Goal: Book appointment/travel/reservation

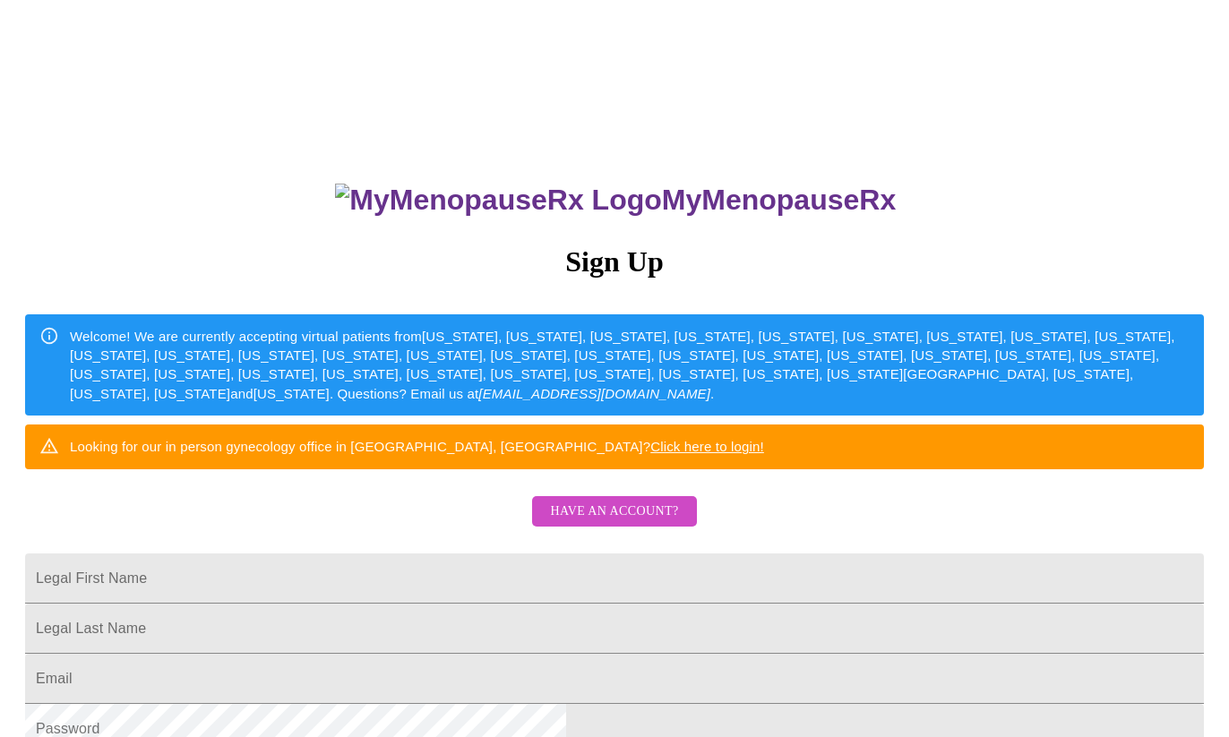
click at [585, 523] on span "Have an account?" at bounding box center [614, 512] width 128 height 22
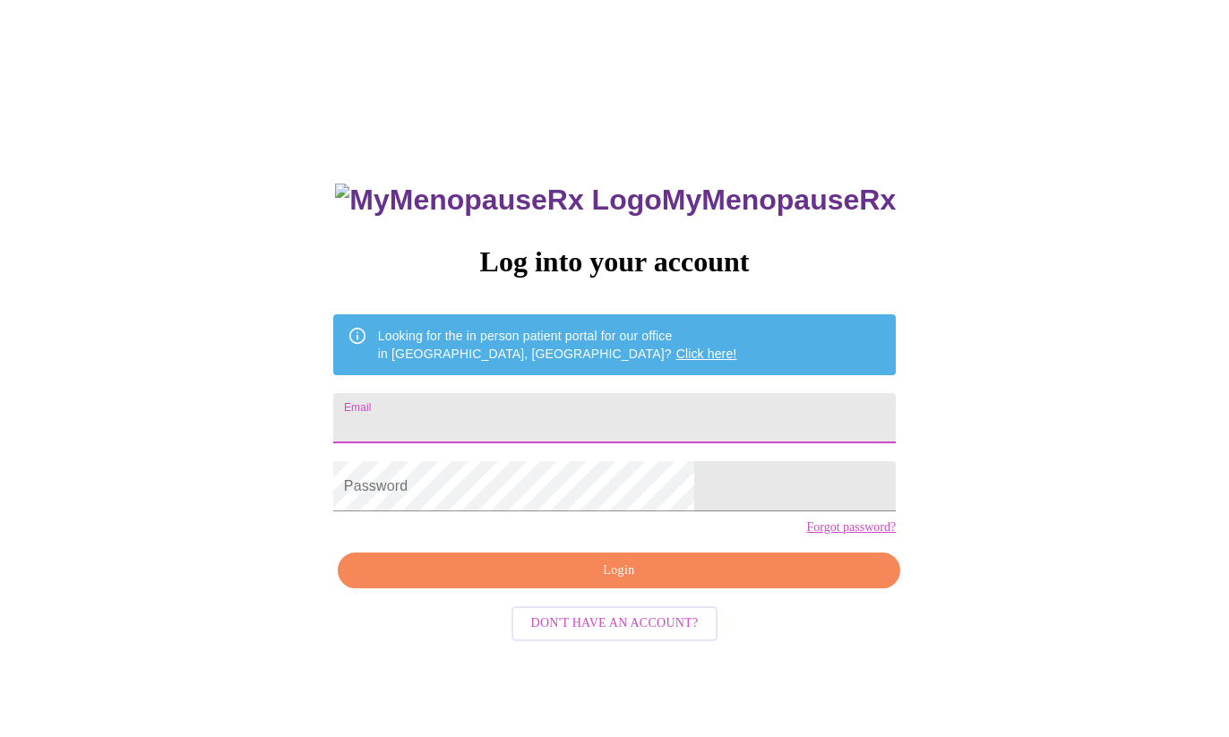
click at [575, 406] on input "Email" at bounding box center [614, 418] width 562 height 50
click at [575, 410] on input "Email" at bounding box center [614, 418] width 562 height 50
click at [554, 411] on input "Email" at bounding box center [614, 418] width 562 height 50
type input "[EMAIL_ADDRESS][DOMAIN_NAME]"
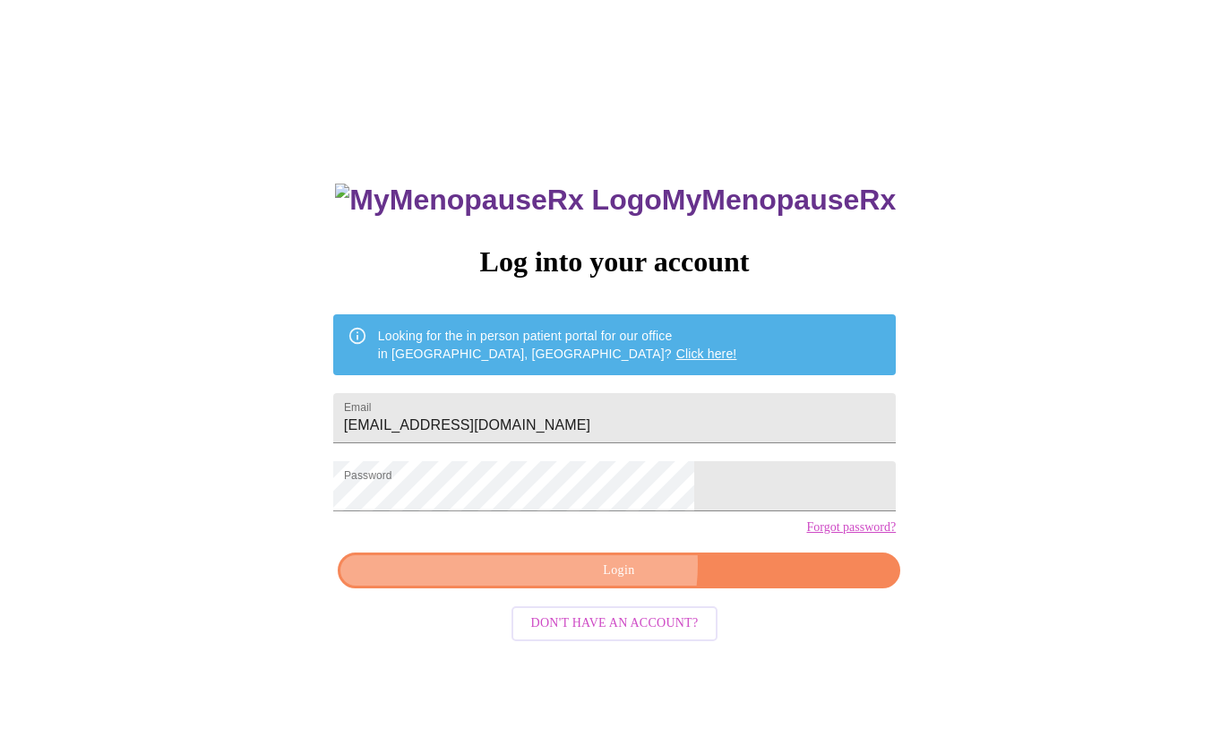
click at [612, 582] on span "Login" at bounding box center [618, 571] width 521 height 22
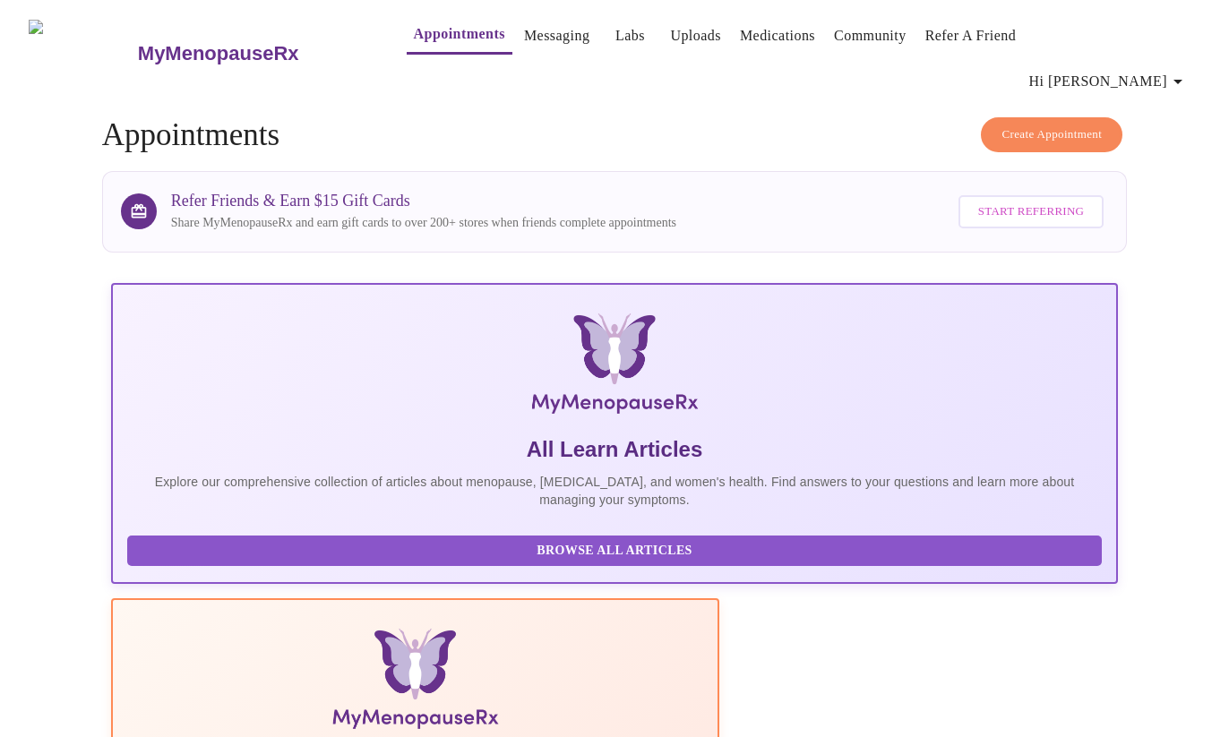
click at [1017, 124] on span "Create Appointment" at bounding box center [1051, 134] width 100 height 21
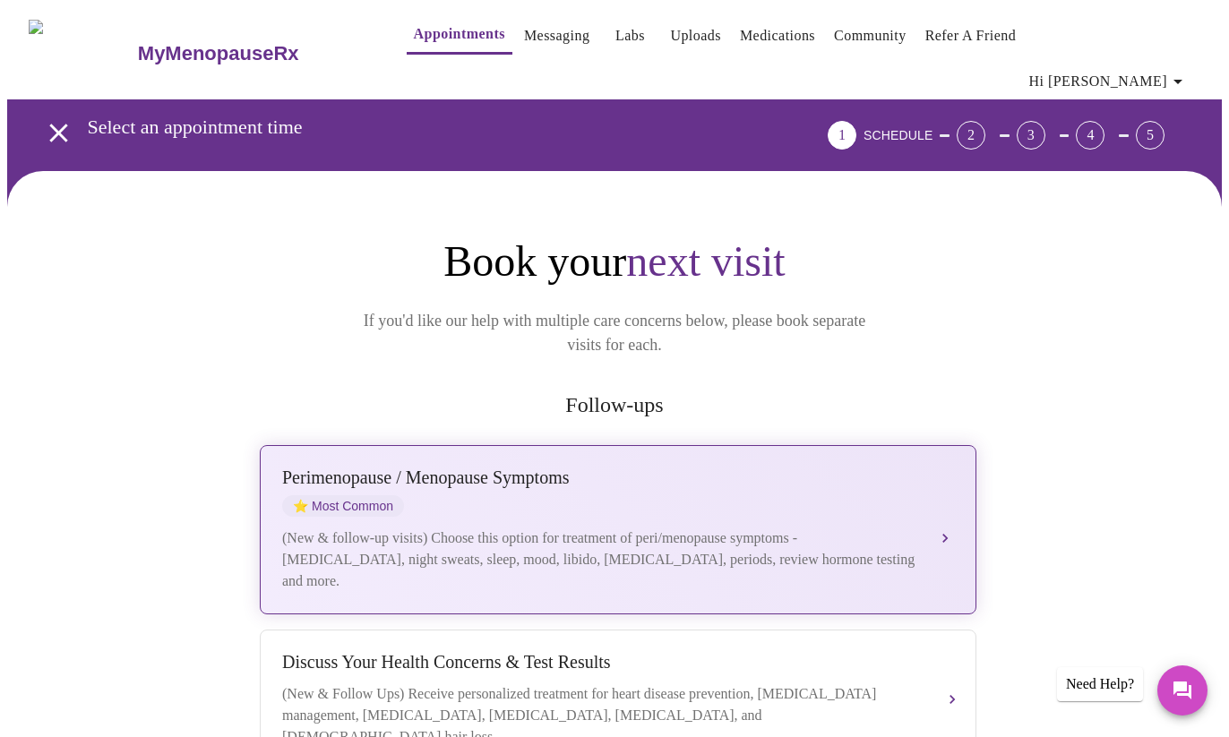
click at [371, 527] on div "(New & follow-up visits) Choose this option for treatment of peri/menopause sym…" at bounding box center [600, 559] width 636 height 64
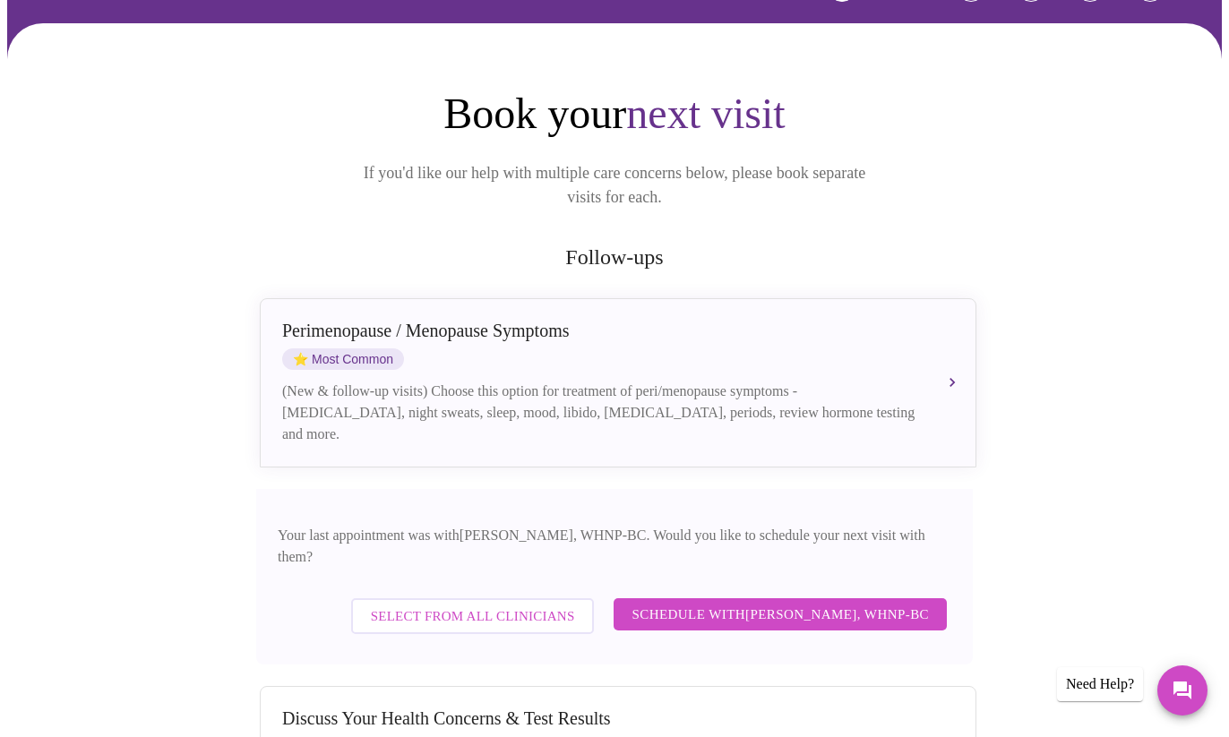
scroll to position [179, 0]
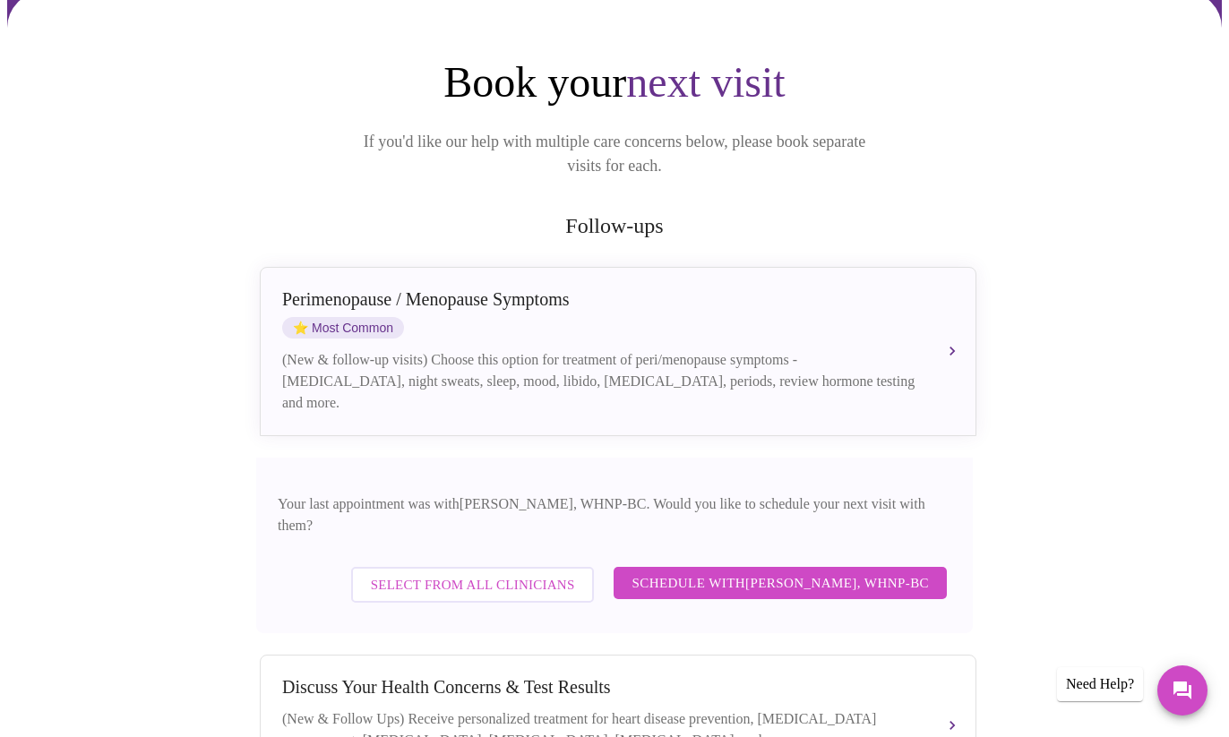
click at [756, 571] on span "Schedule with [PERSON_NAME], WHNP-BC" at bounding box center [779, 582] width 297 height 23
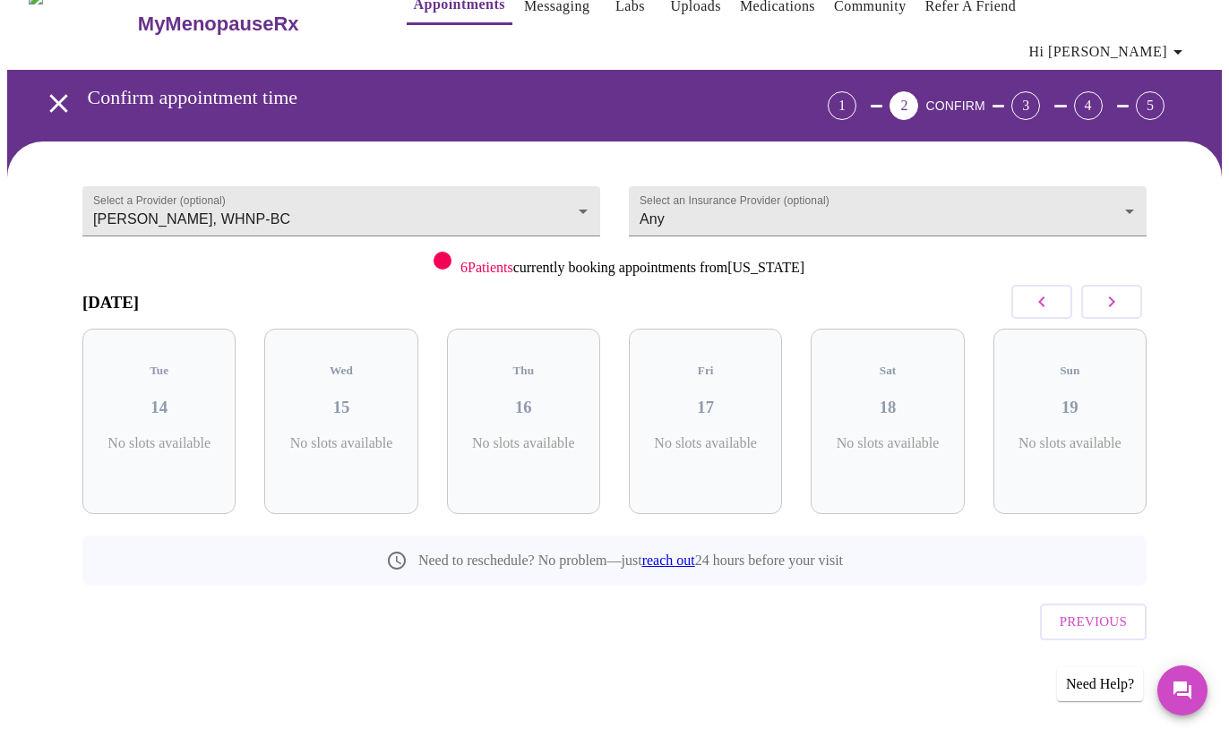
scroll to position [0, 0]
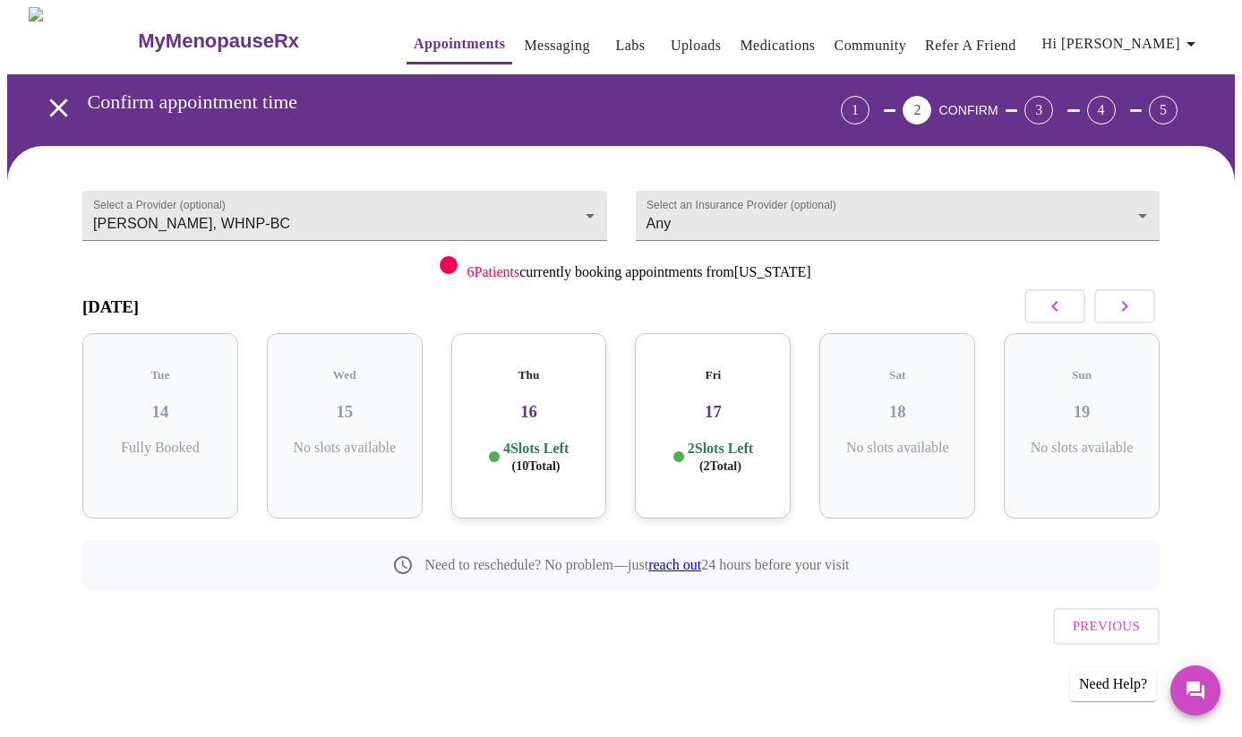
click at [724, 402] on h3 "17" at bounding box center [712, 412] width 127 height 20
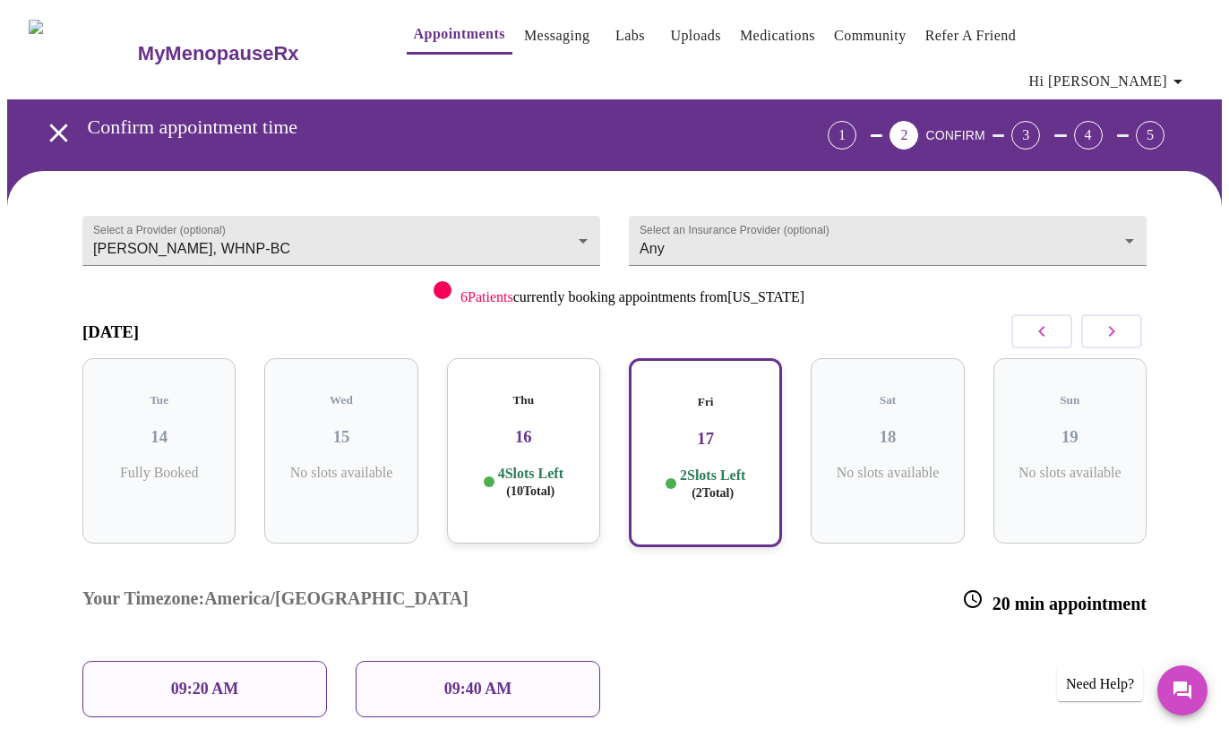
click at [462, 680] on p "09:40 AM" at bounding box center [478, 689] width 68 height 19
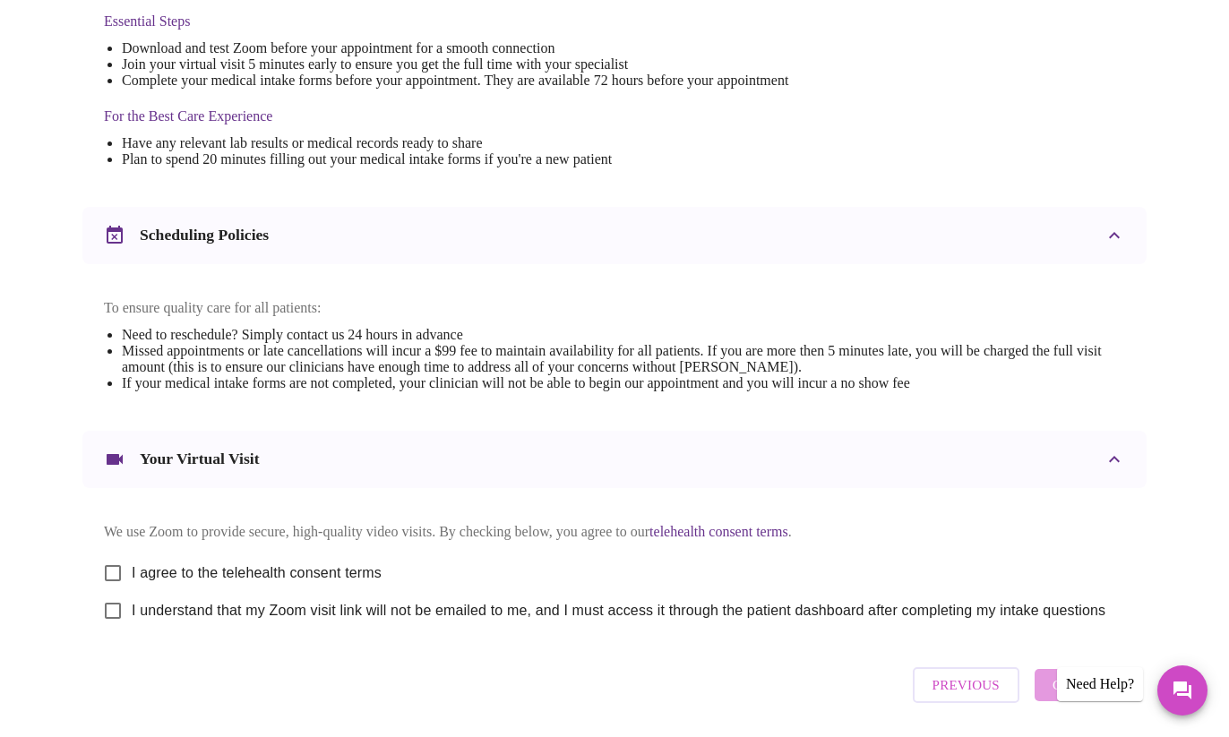
scroll to position [561, 0]
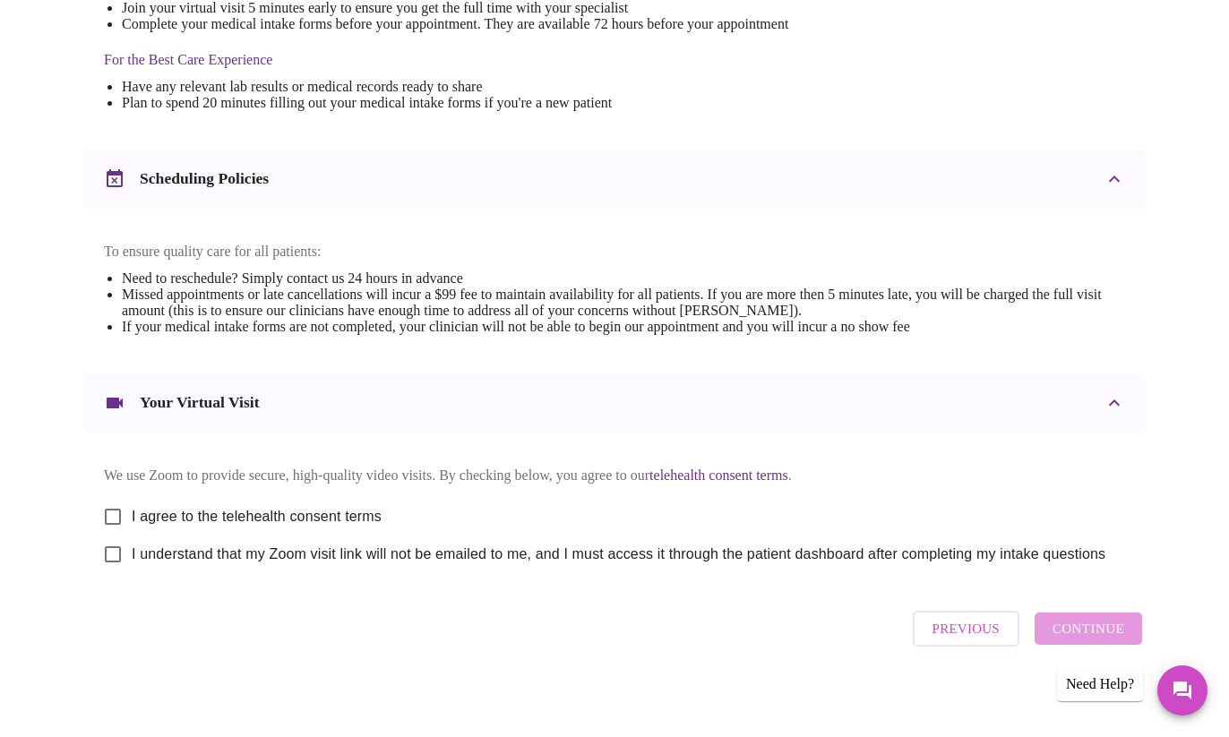
click at [103, 503] on input "I agree to the telehealth consent terms" at bounding box center [113, 517] width 38 height 38
checkbox input "true"
click at [106, 544] on input "I understand that my Zoom visit link will not be emailed to me, and I must acce…" at bounding box center [113, 554] width 38 height 38
checkbox input "true"
click at [1100, 621] on span "Continue" at bounding box center [1088, 628] width 72 height 23
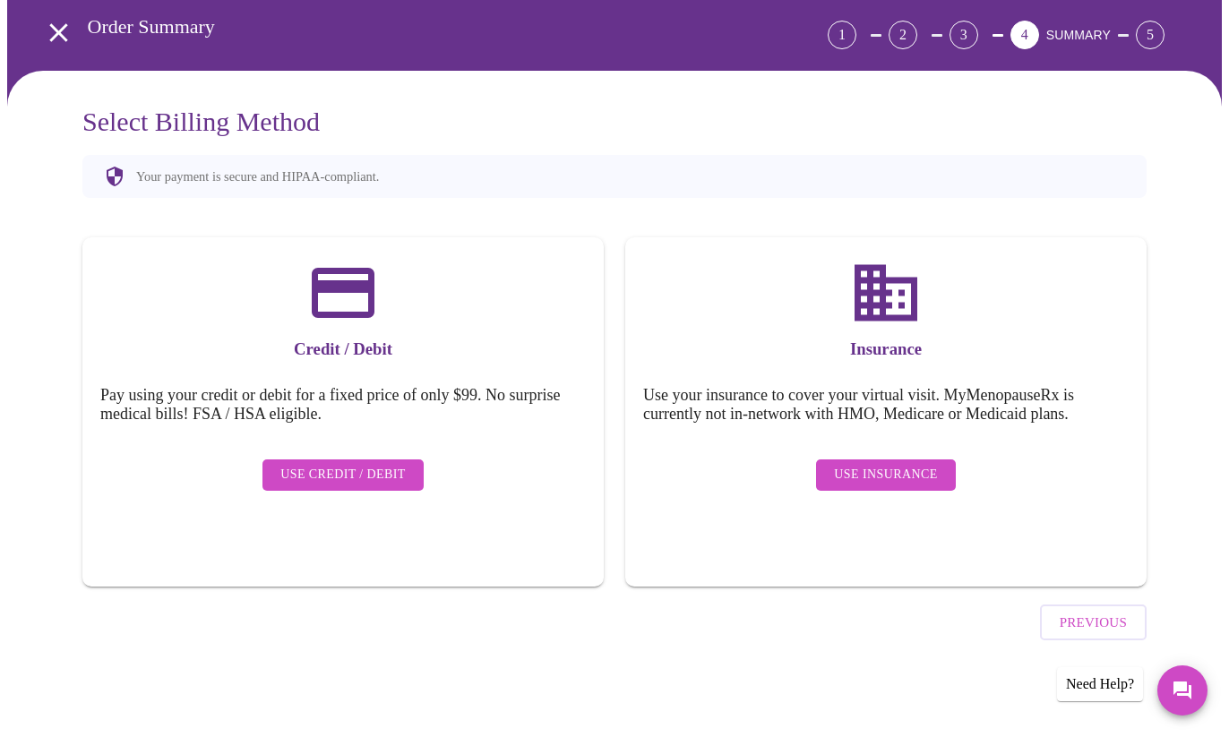
scroll to position [25, 0]
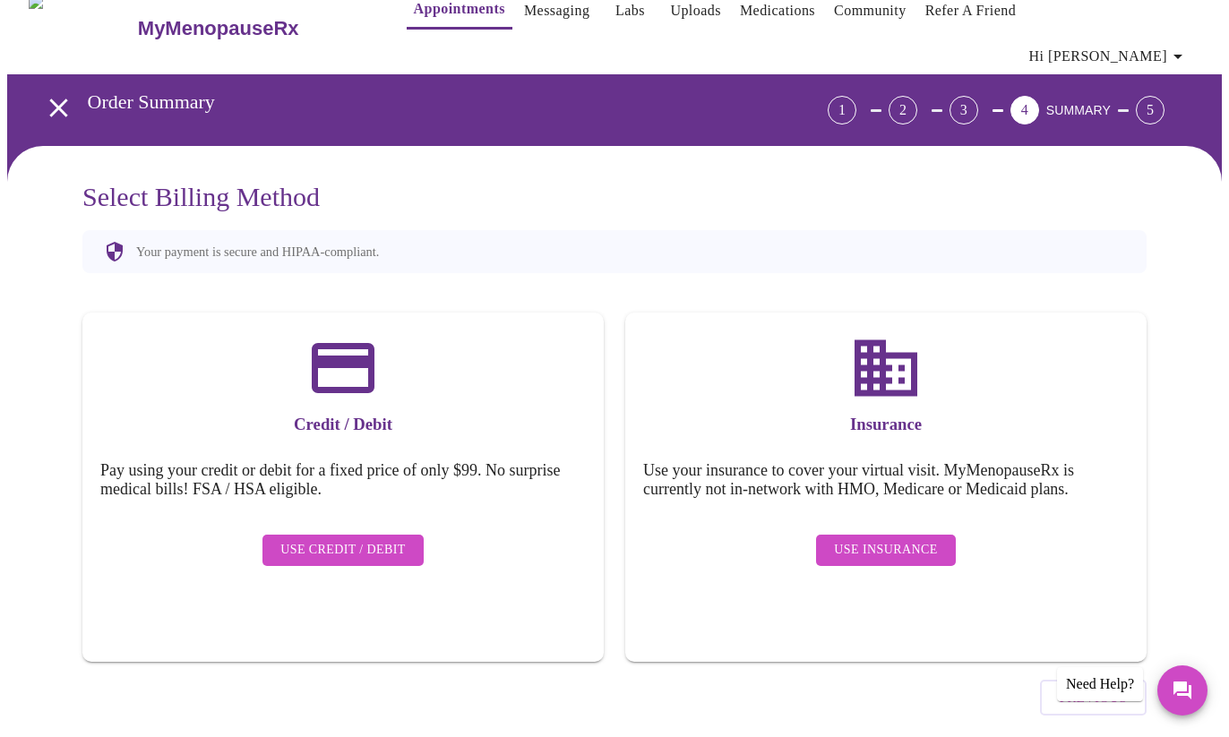
click at [851, 539] on span "Use Insurance" at bounding box center [885, 550] width 103 height 22
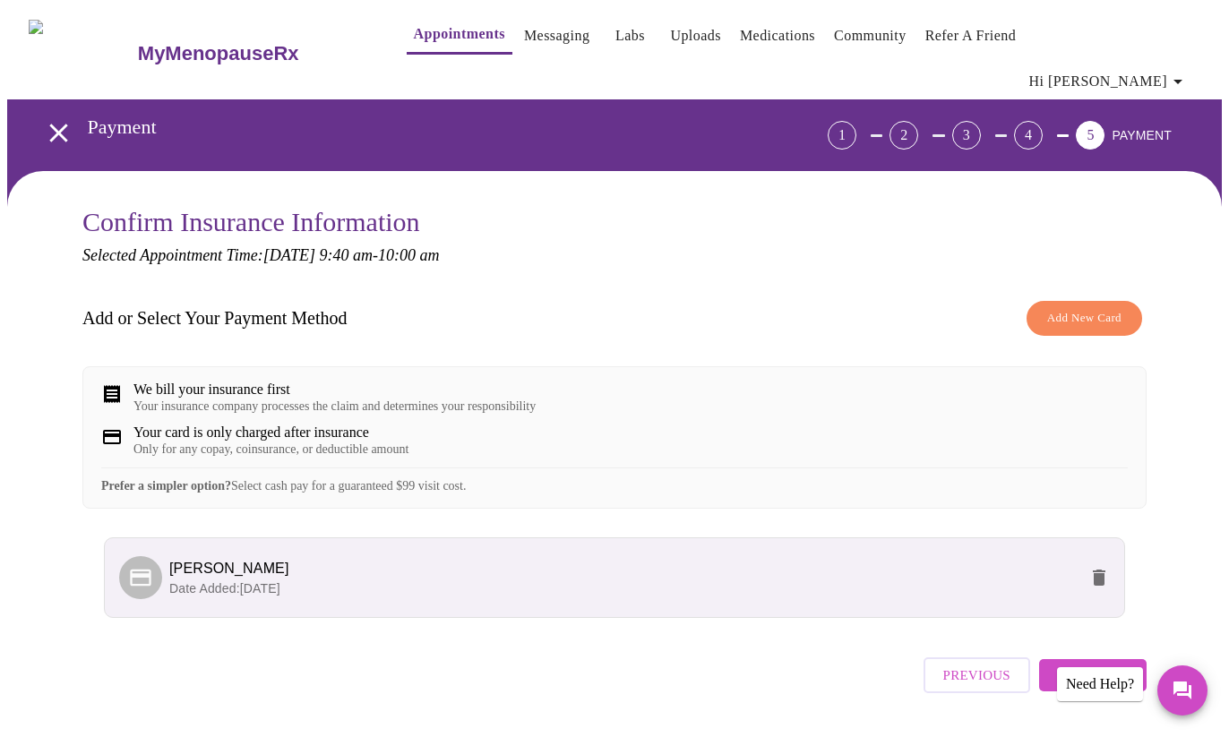
scroll to position [43, 0]
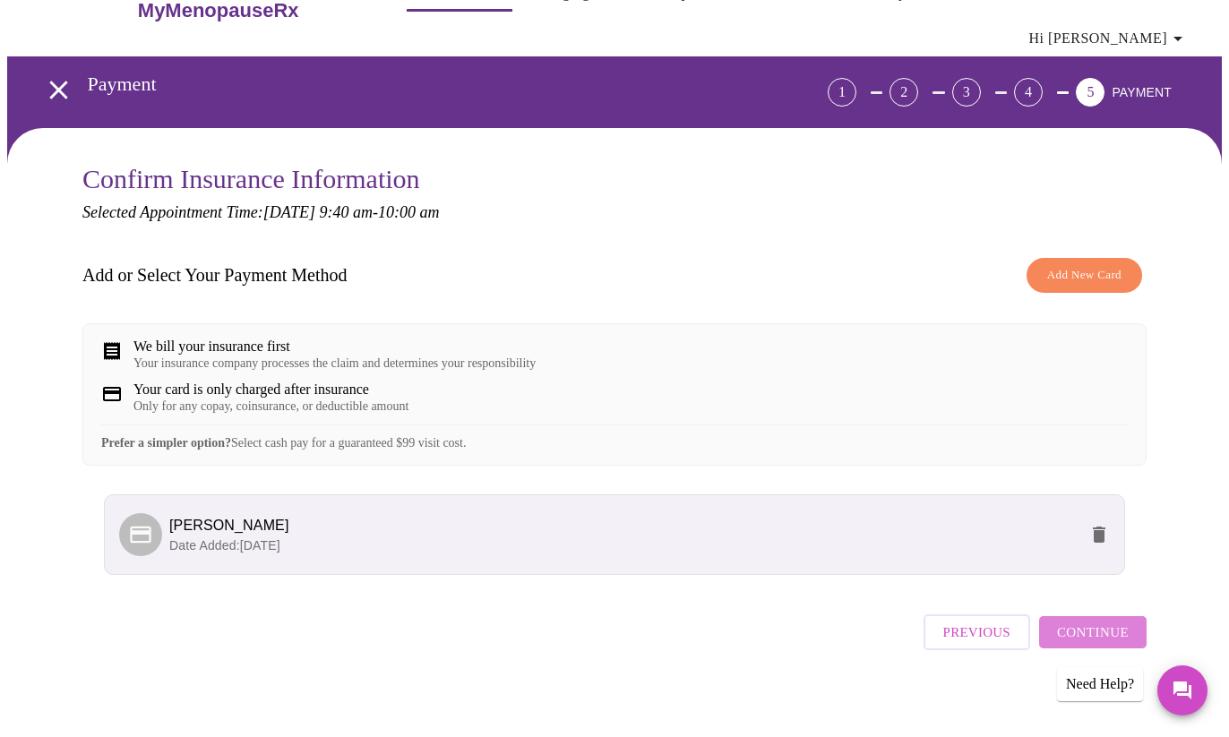
click at [1123, 636] on span "Continue" at bounding box center [1093, 632] width 72 height 23
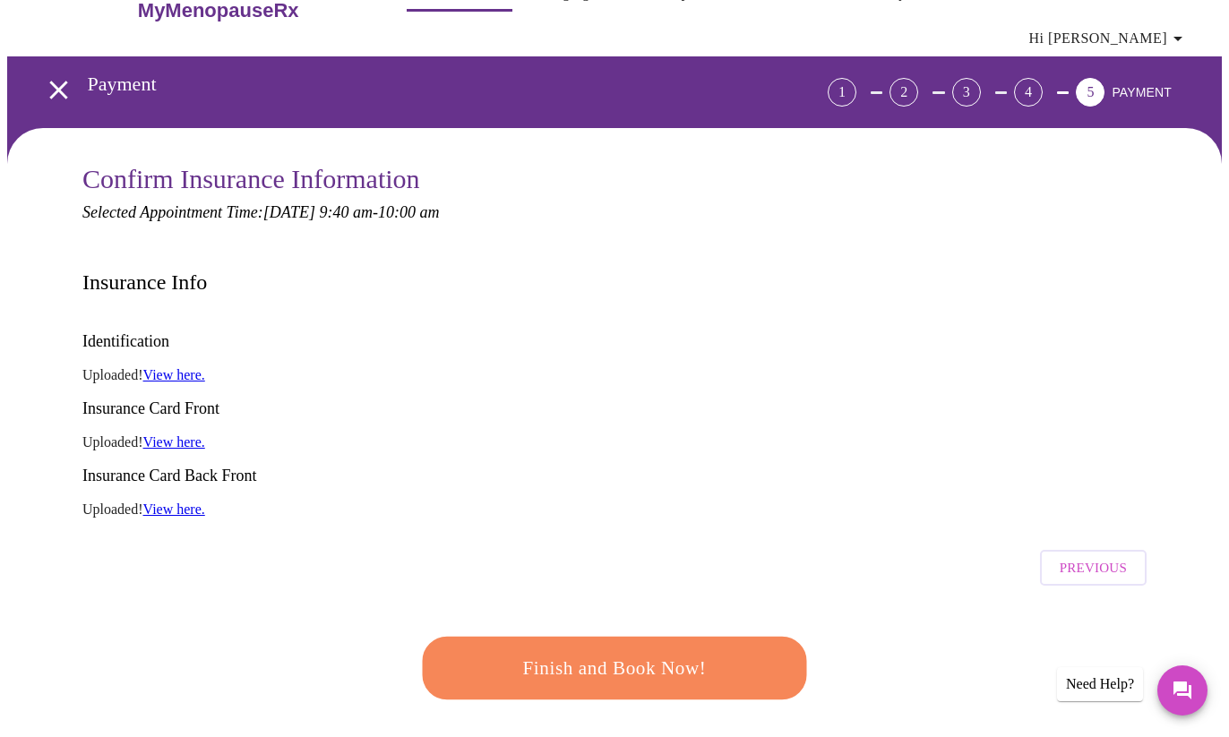
click at [672, 652] on span "Finish and Book Now!" at bounding box center [614, 668] width 331 height 33
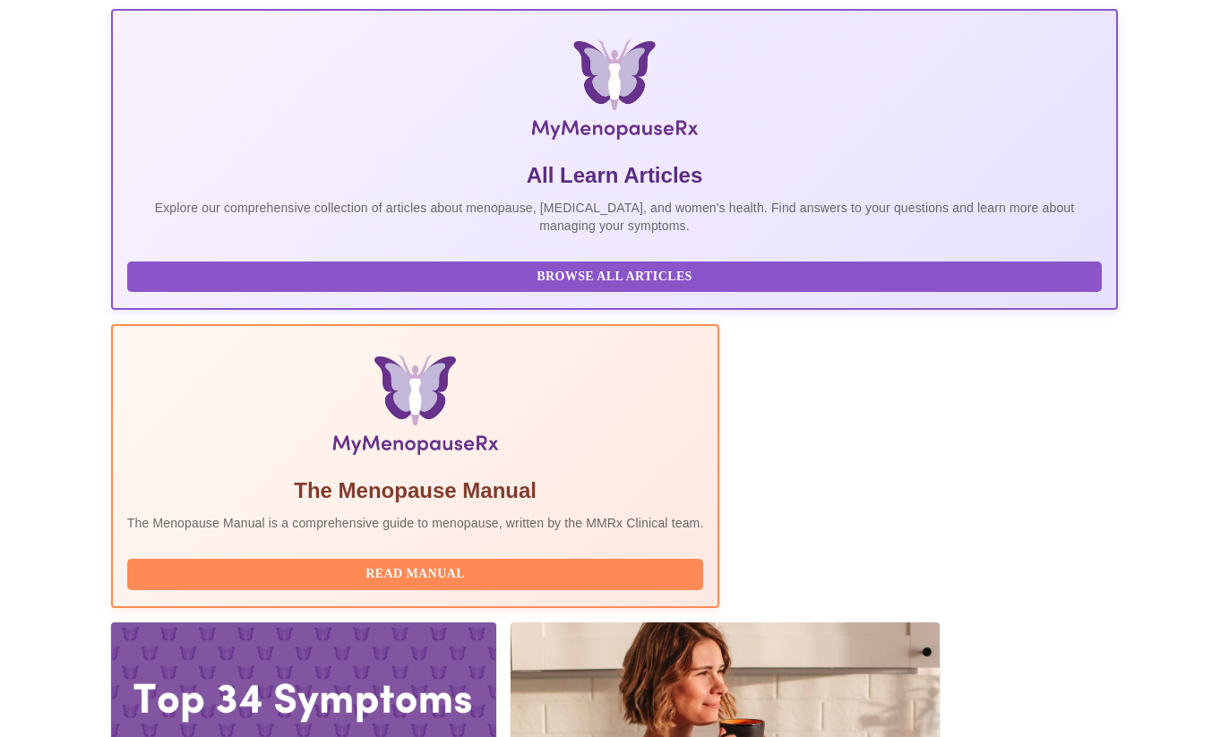
scroll to position [537, 0]
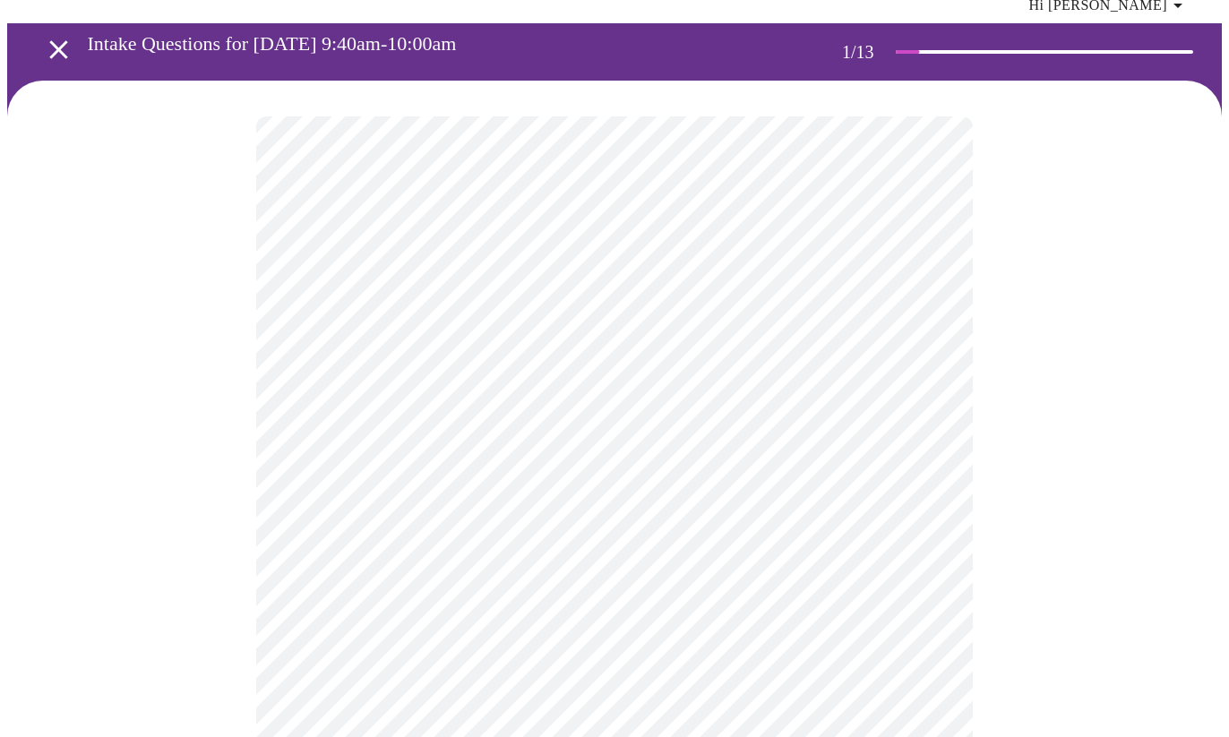
scroll to position [269, 0]
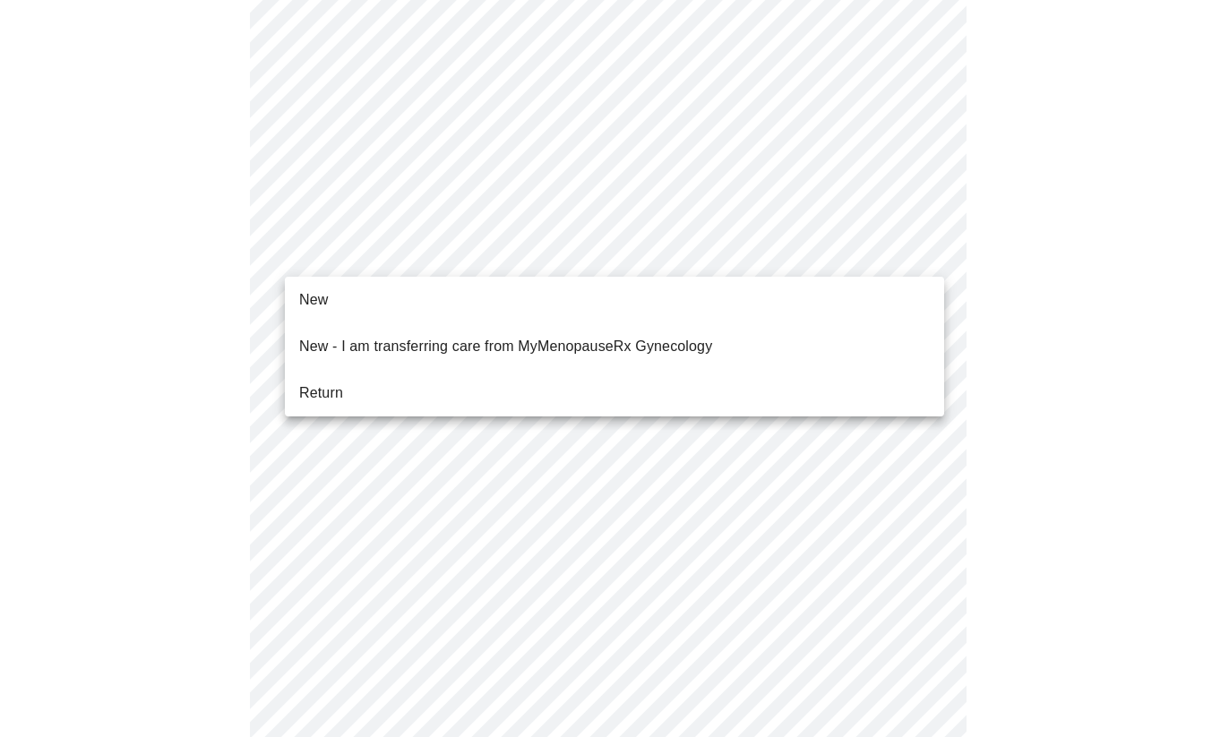
click at [924, 246] on body "MyMenopauseRx Appointments Messaging Labs Uploads Medications Community Refer a…" at bounding box center [614, 631] width 1214 height 1785
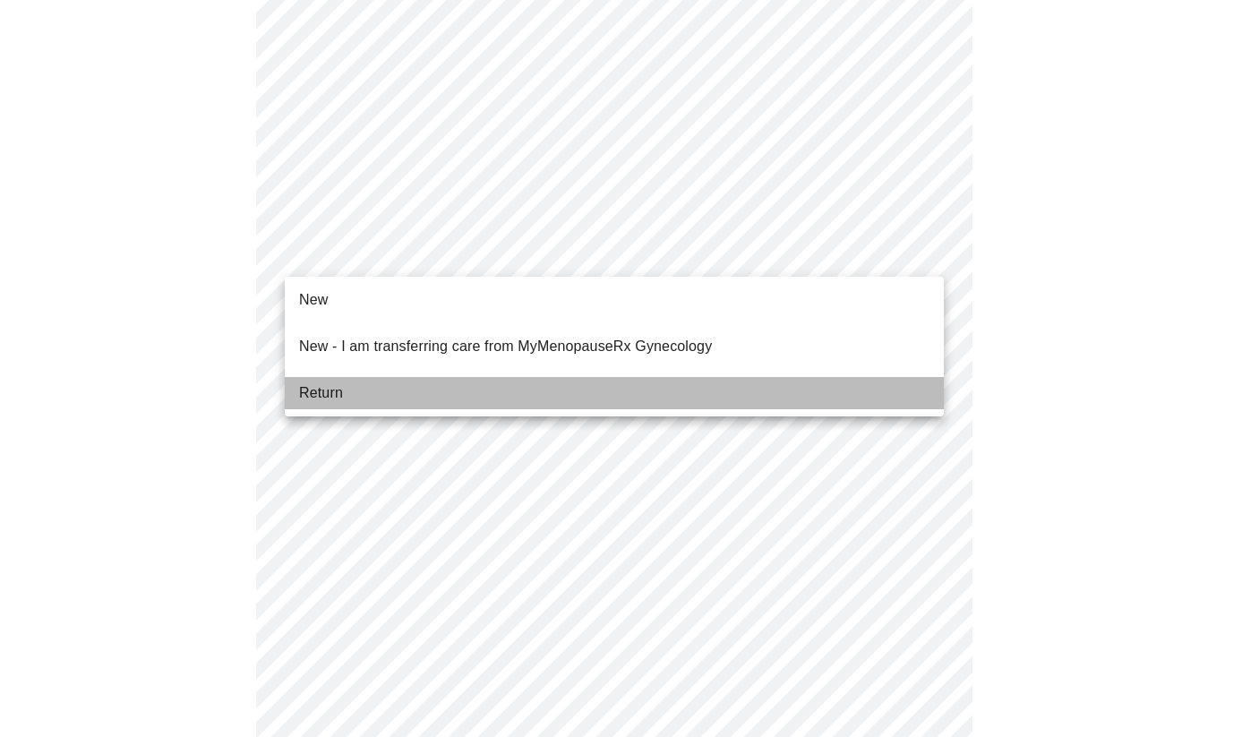
click at [311, 382] on span "Return" at bounding box center [321, 392] width 44 height 21
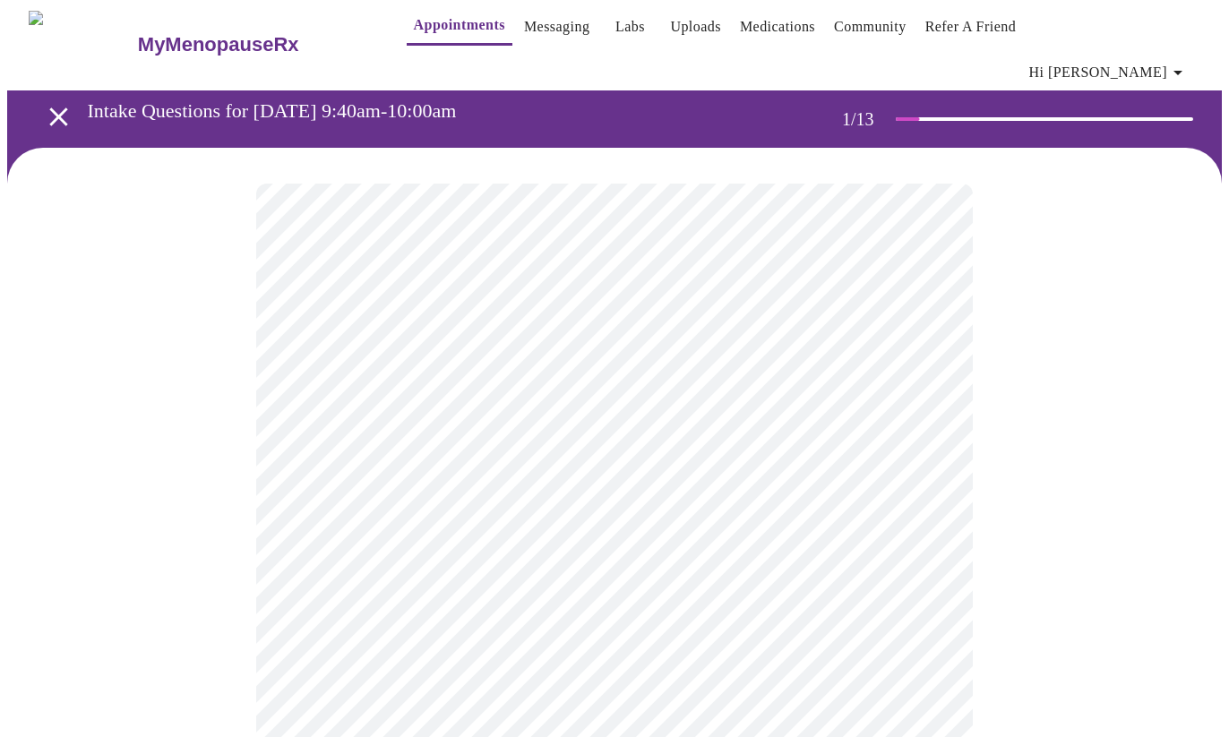
scroll to position [0, 0]
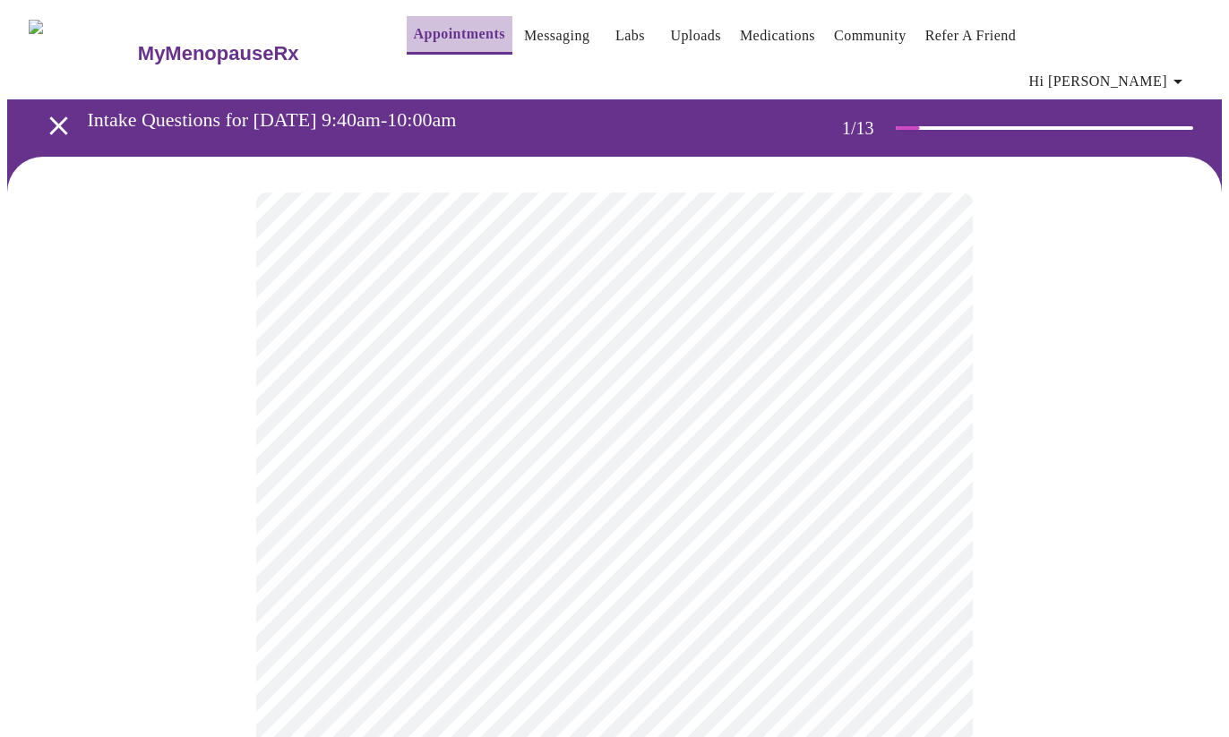
click at [414, 38] on link "Appointments" at bounding box center [459, 33] width 91 height 25
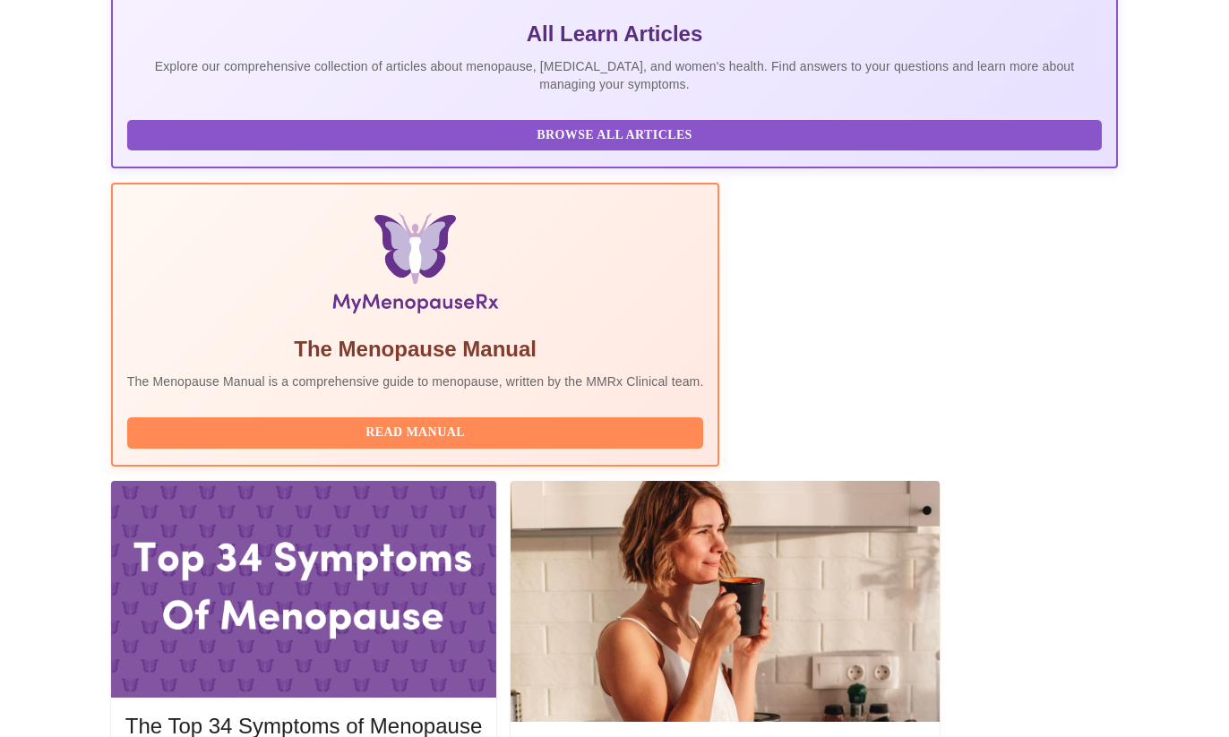
scroll to position [448, 0]
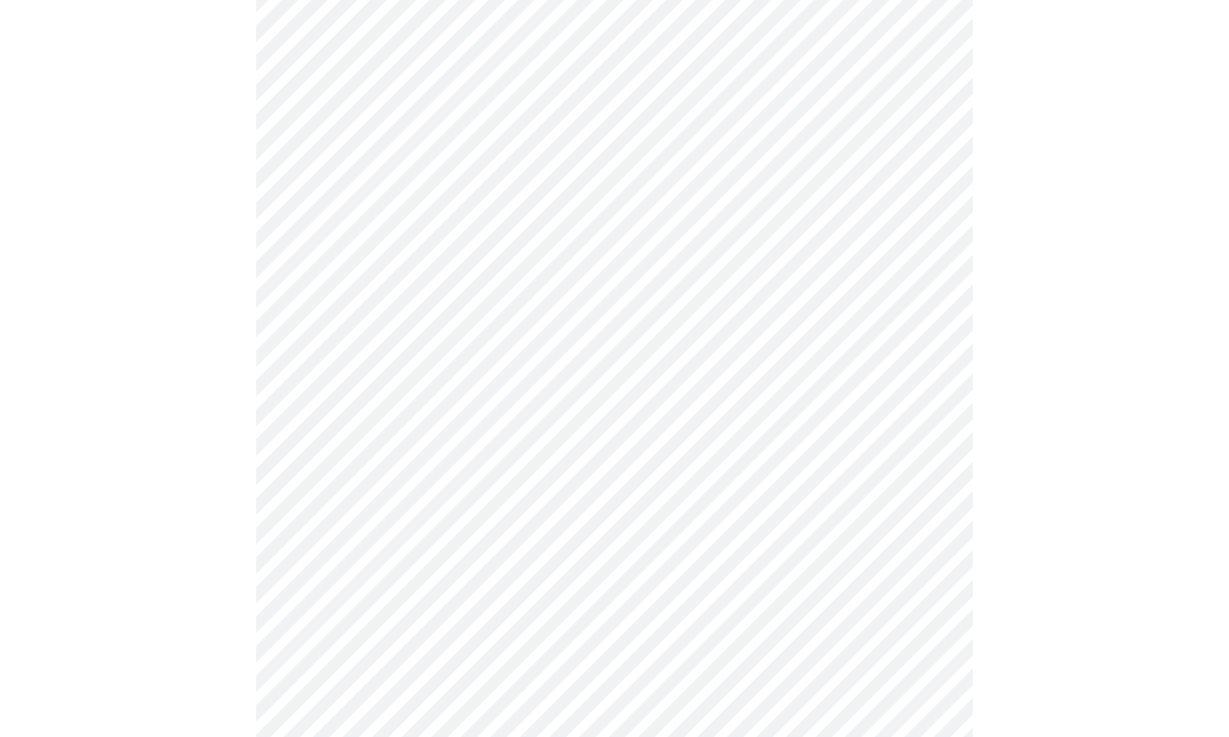
scroll to position [358, 0]
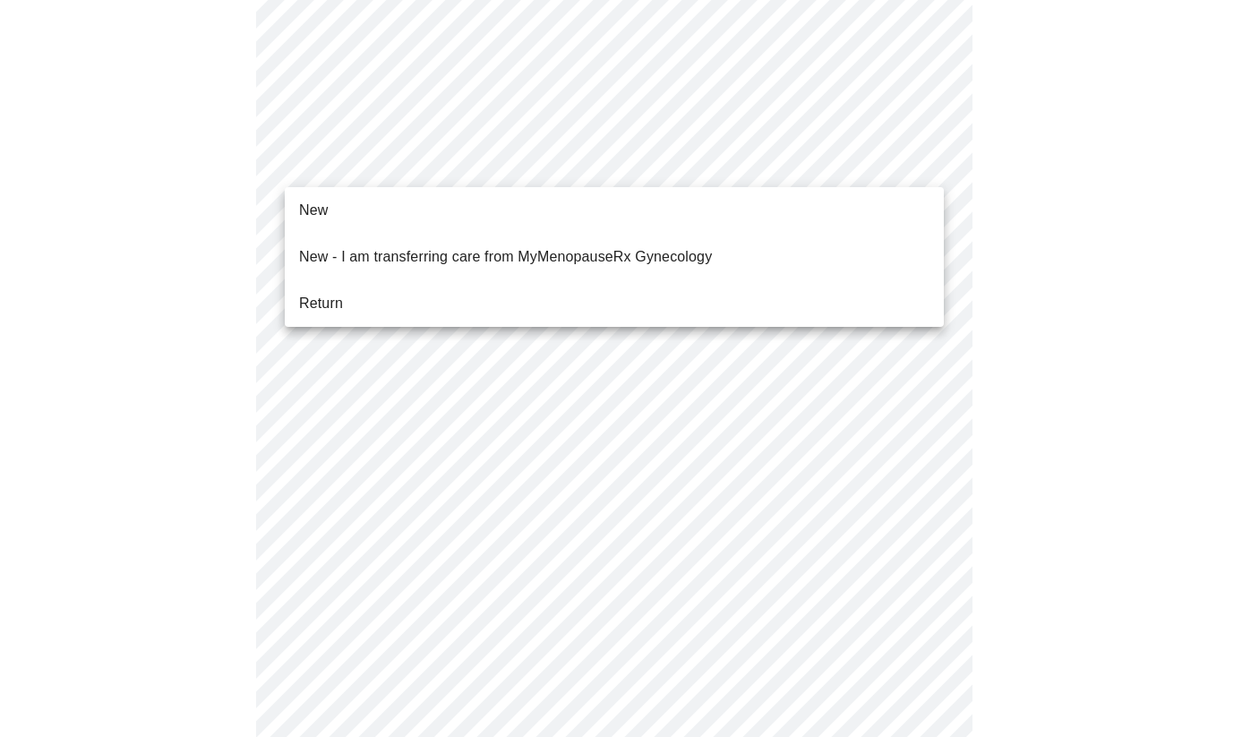
click at [929, 160] on body "MyMenopauseRx Appointments Messaging Labs Uploads Medications Community Refer a…" at bounding box center [621, 541] width 1228 height 1785
click at [332, 293] on span "Return" at bounding box center [321, 303] width 44 height 21
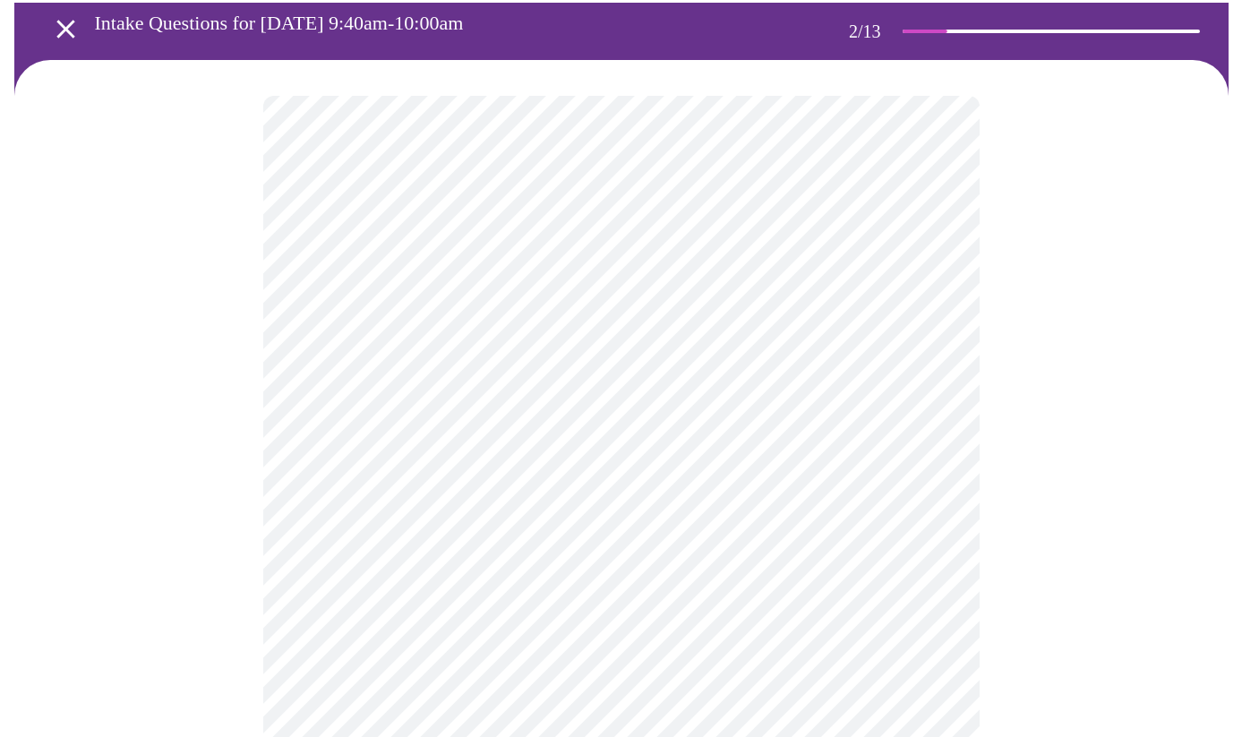
scroll to position [90, 0]
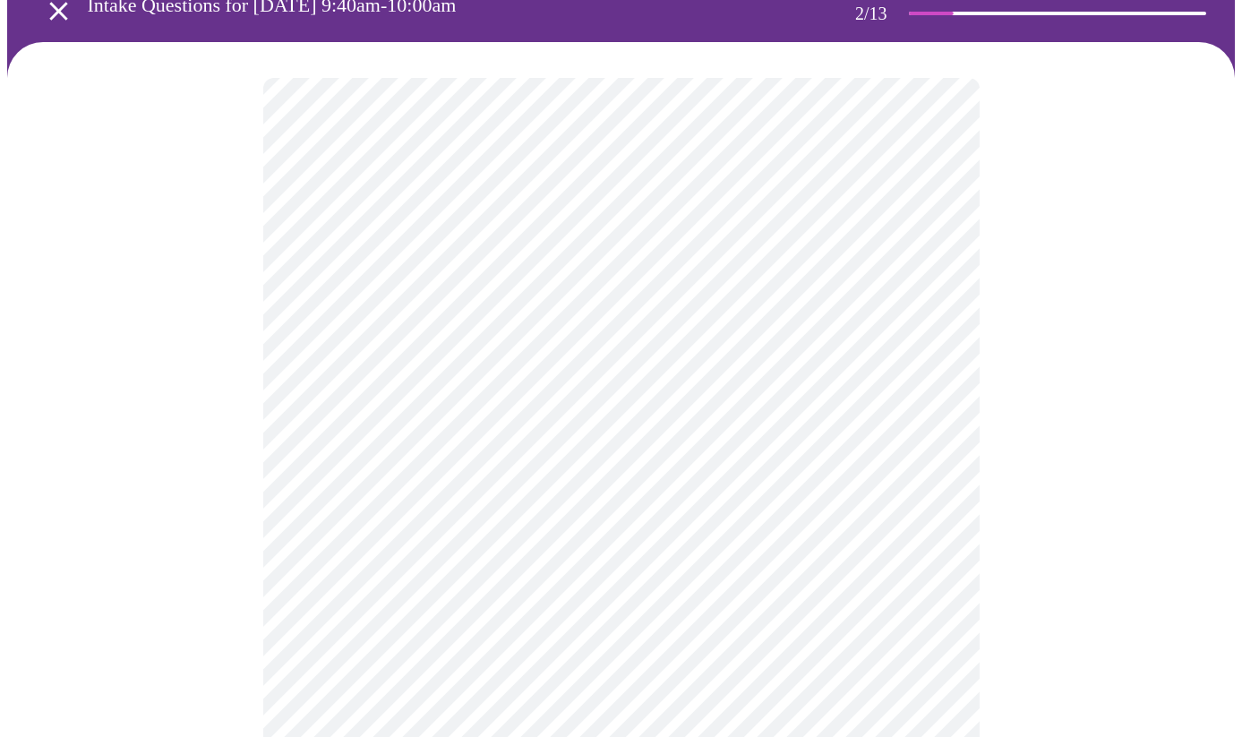
click at [919, 271] on body "MyMenopauseRx Appointments Messaging Labs Uploads Medications Community Refer a…" at bounding box center [621, 539] width 1228 height 1242
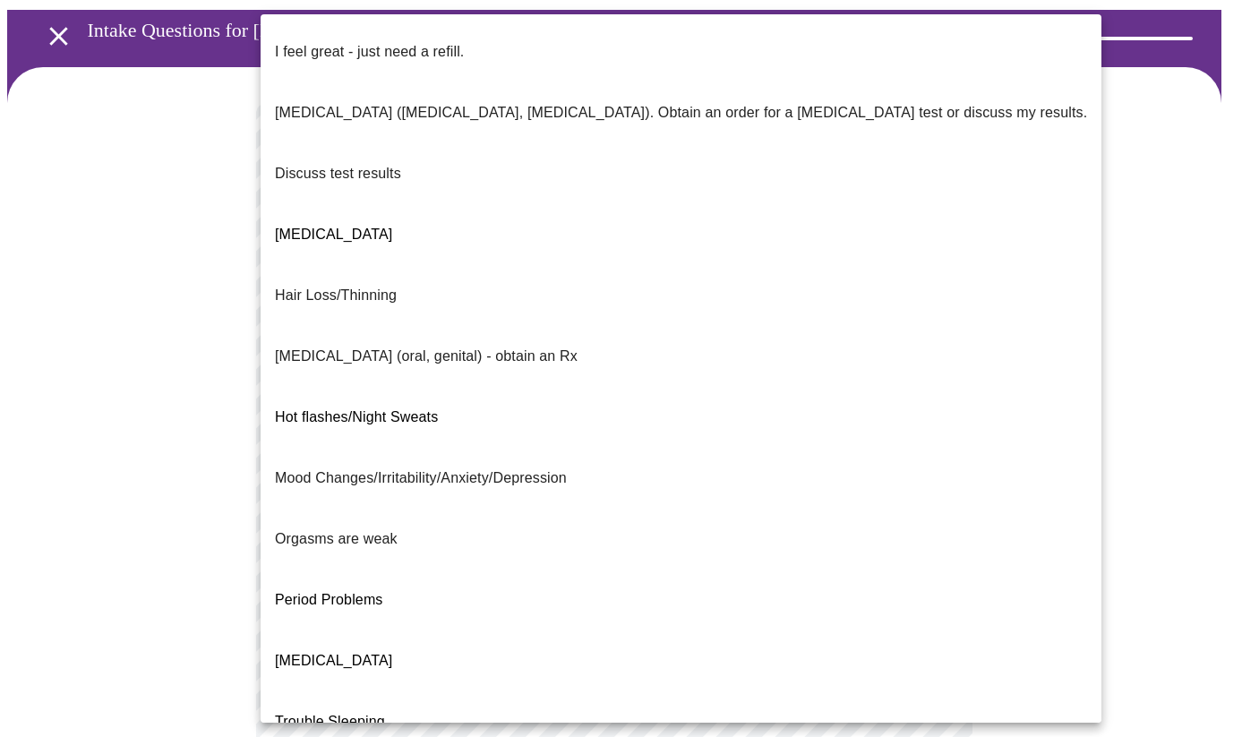
click at [392, 653] on span "[MEDICAL_DATA]" at bounding box center [333, 660] width 117 height 15
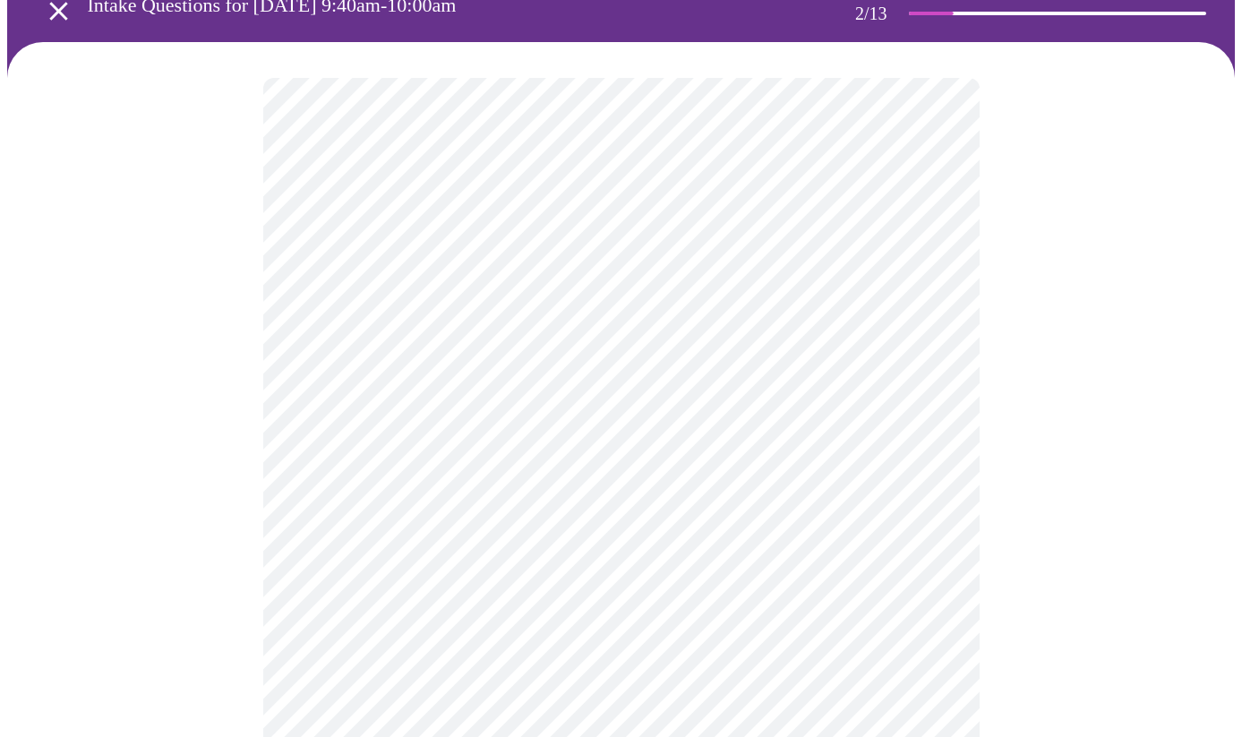
click at [929, 433] on body "MyMenopauseRx Appointments Messaging Labs Uploads Medications Community Refer a…" at bounding box center [621, 534] width 1228 height 1232
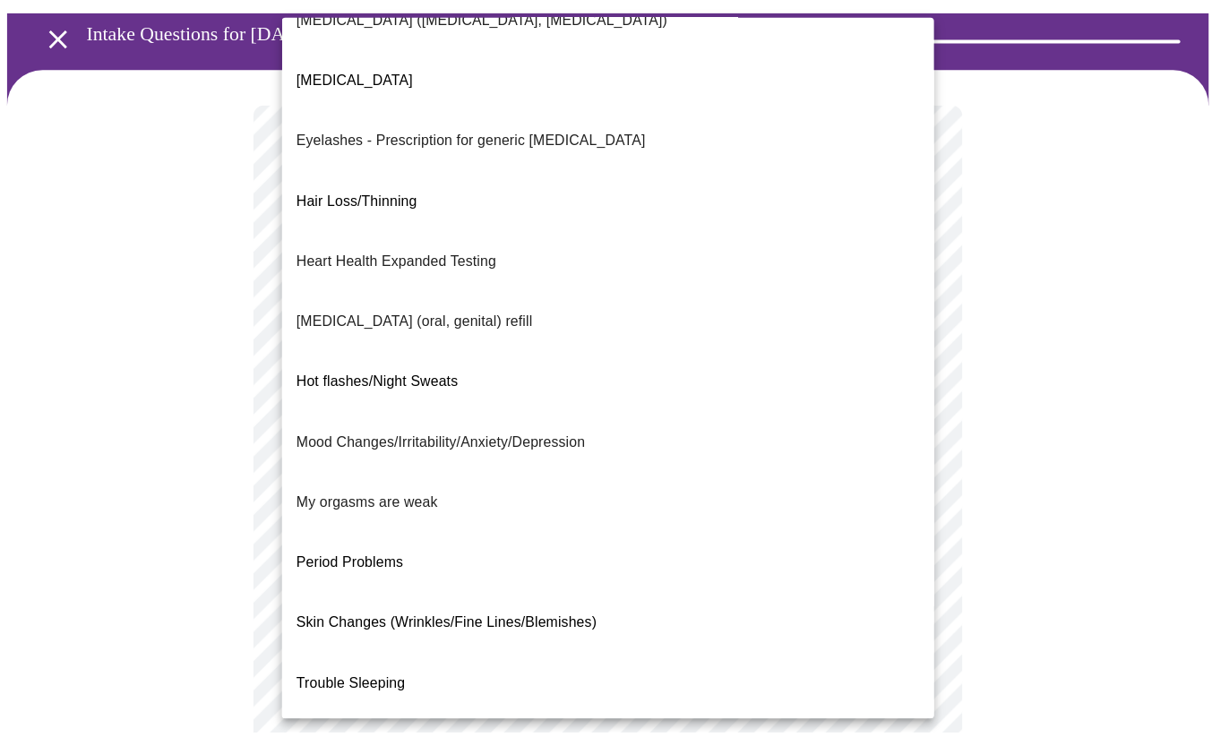
scroll to position [98, 0]
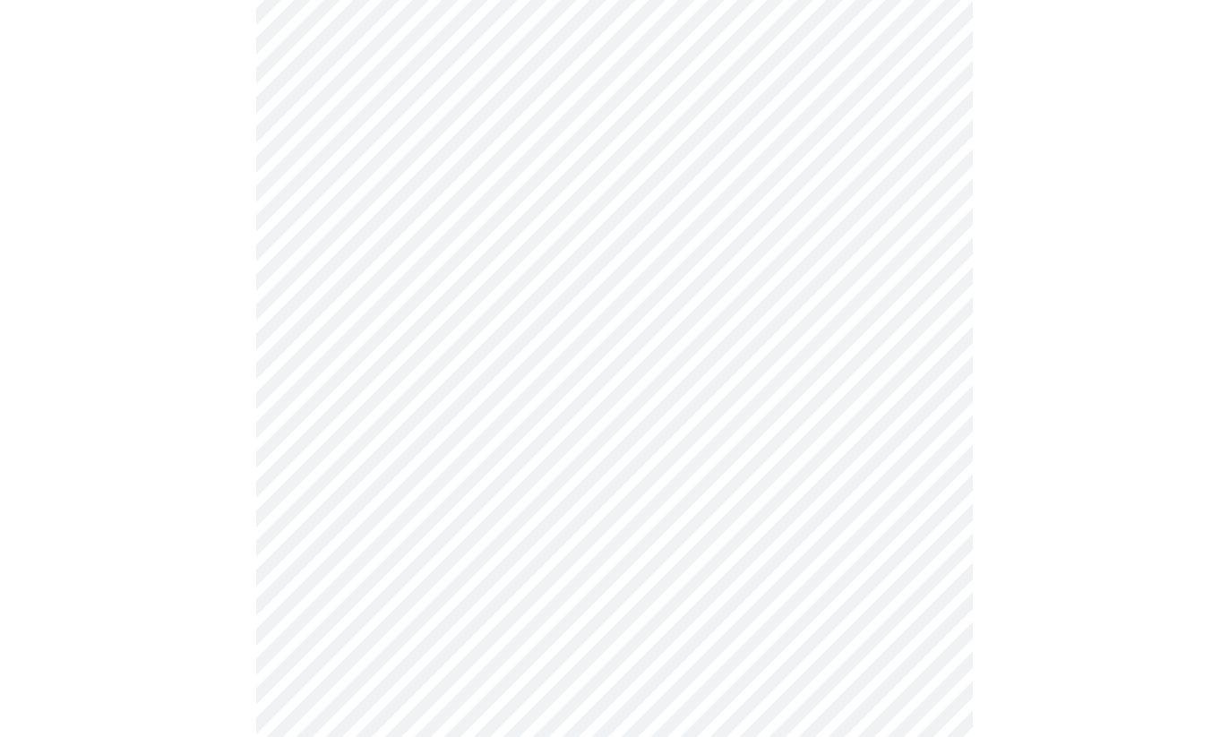
scroll to position [358, 0]
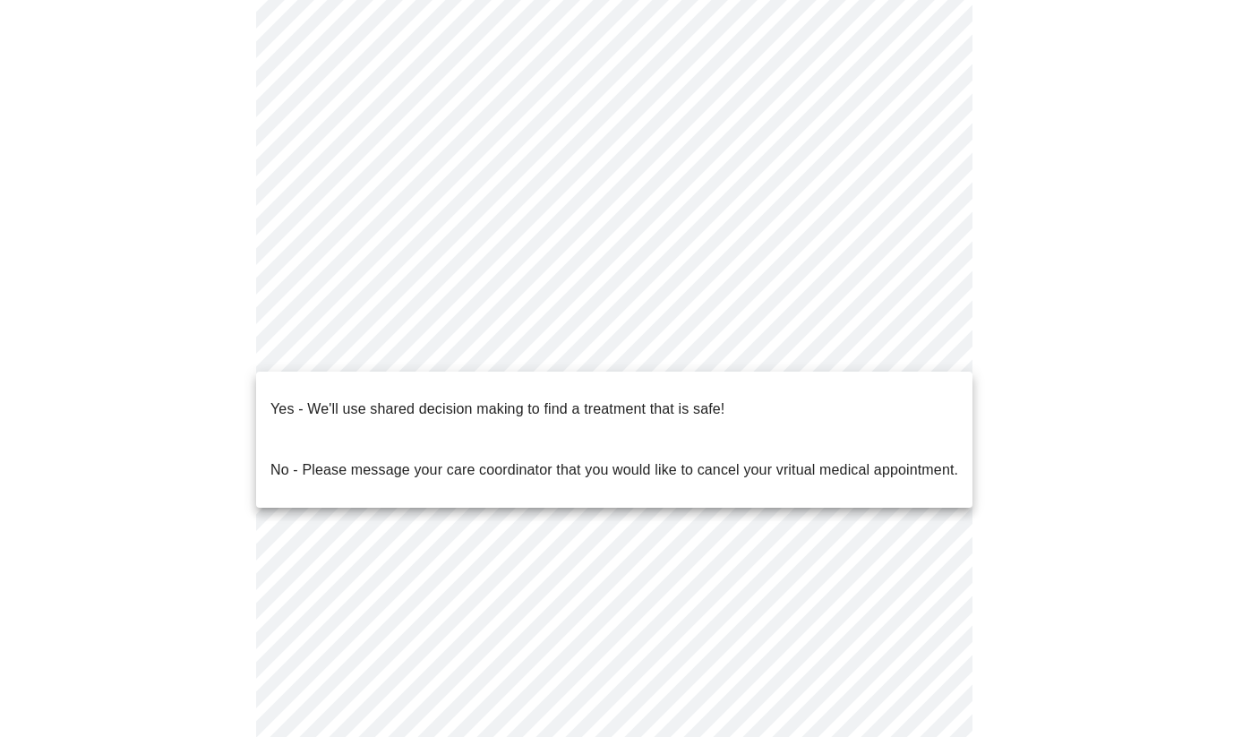
click at [921, 347] on body "MyMenopauseRx Appointments Messaging Labs Uploads Medications Community Refer a…" at bounding box center [621, 272] width 1228 height 1246
click at [486, 407] on span "Yes - We'll use shared decision making to find a treatment that is safe!" at bounding box center [497, 409] width 454 height 50
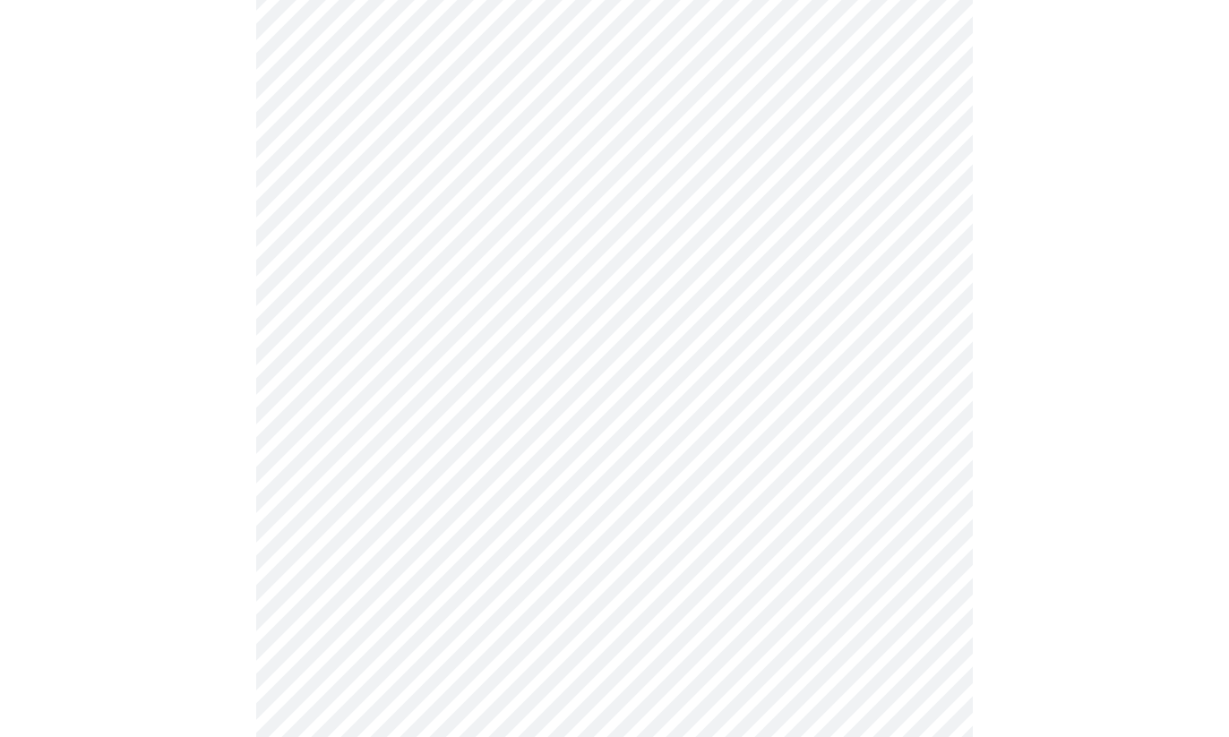
scroll to position [448, 0]
click at [1010, 480] on div at bounding box center [614, 252] width 1214 height 1086
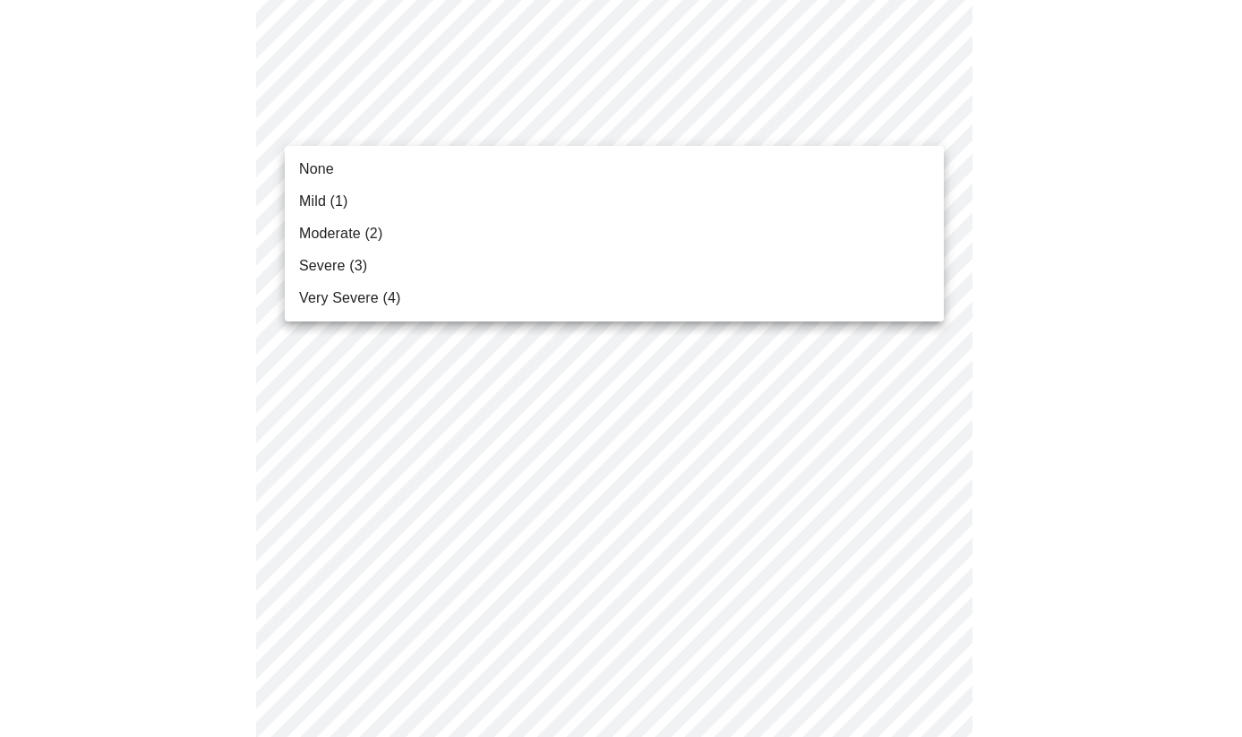
click at [853, 210] on li "Mild (1)" at bounding box center [614, 201] width 659 height 32
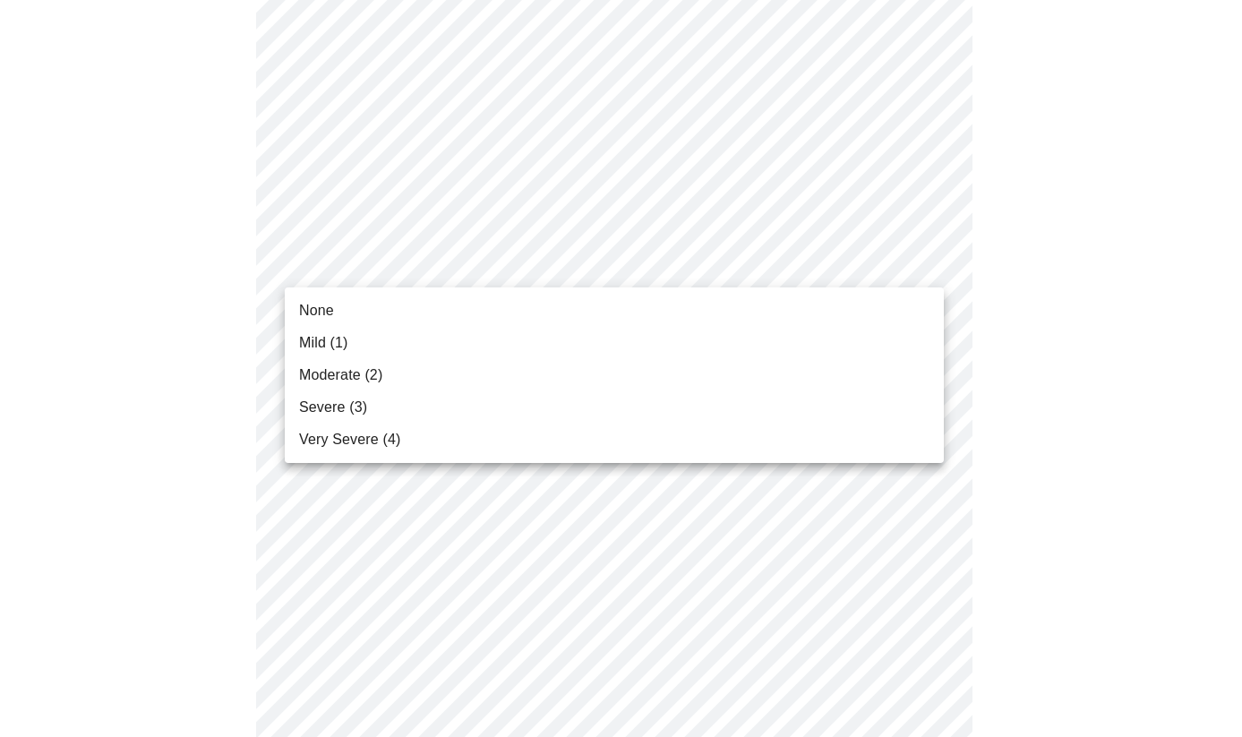
click at [867, 353] on li "Mild (1)" at bounding box center [614, 343] width 659 height 32
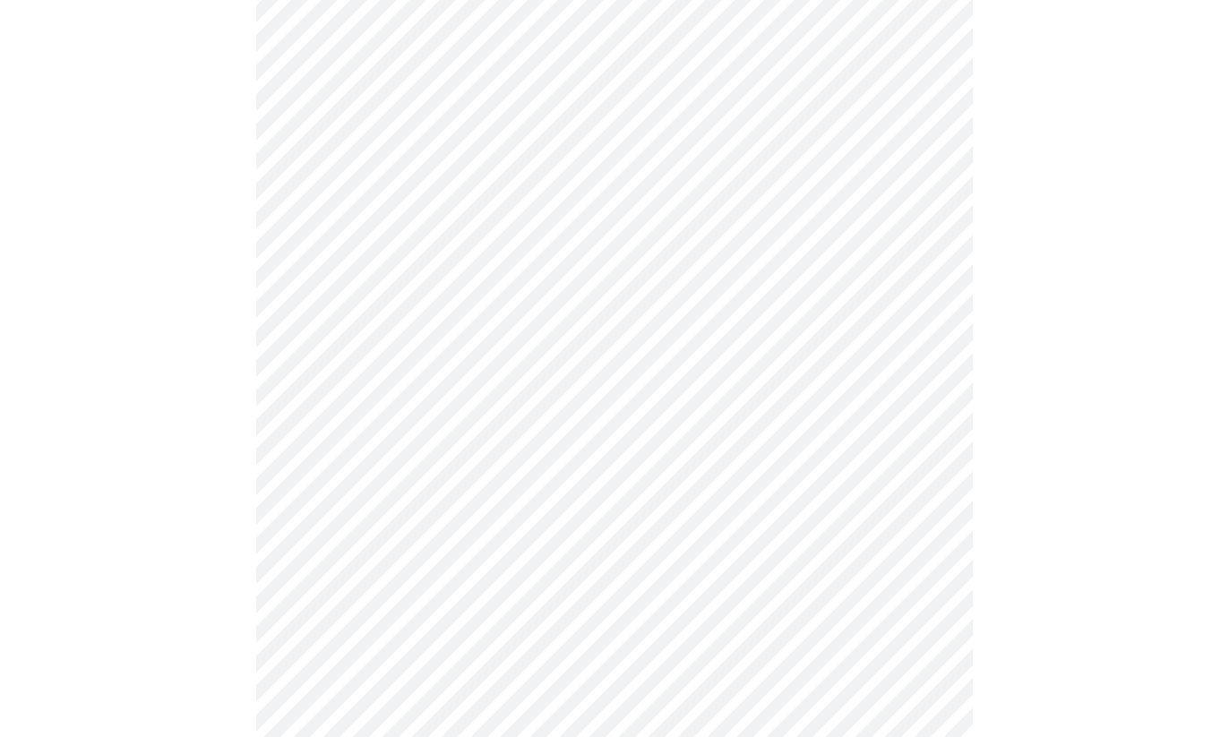
scroll to position [448, 0]
click at [922, 222] on body "MyMenopauseRx Appointments Messaging Labs Uploads Medications Community Refer a…" at bounding box center [614, 737] width 1214 height 2357
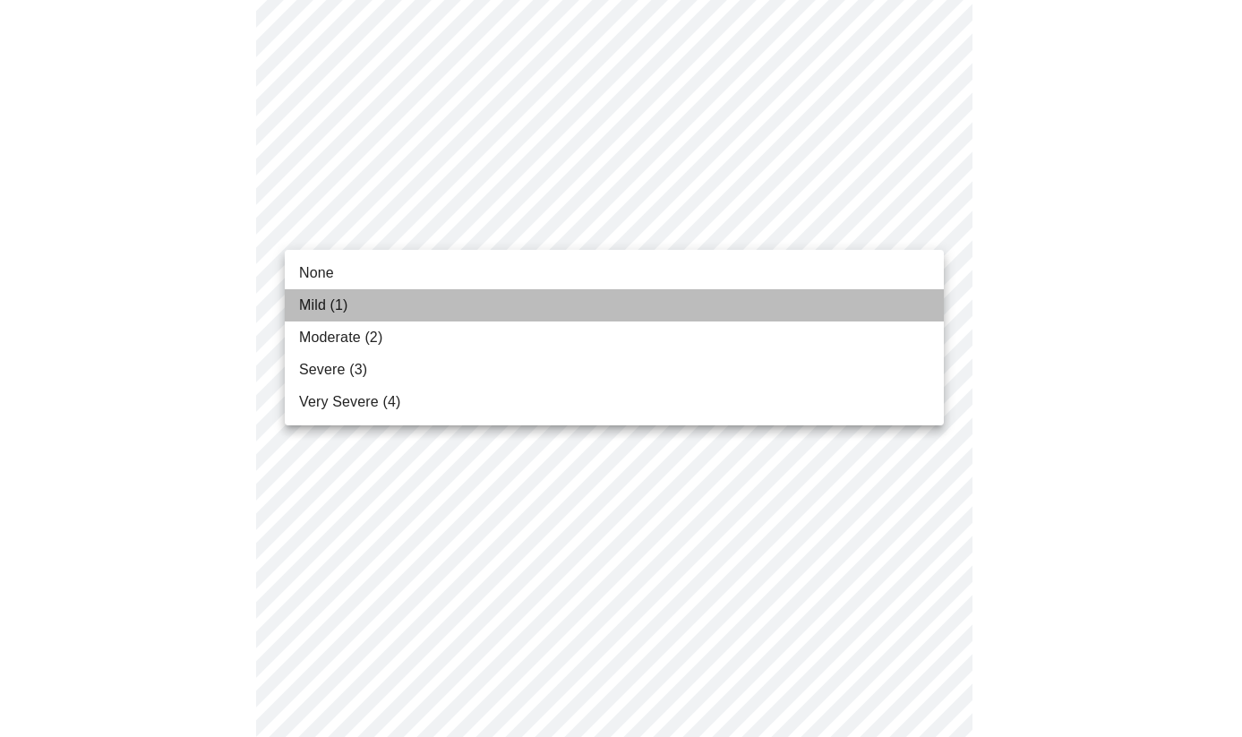
click at [890, 312] on li "Mild (1)" at bounding box center [614, 305] width 659 height 32
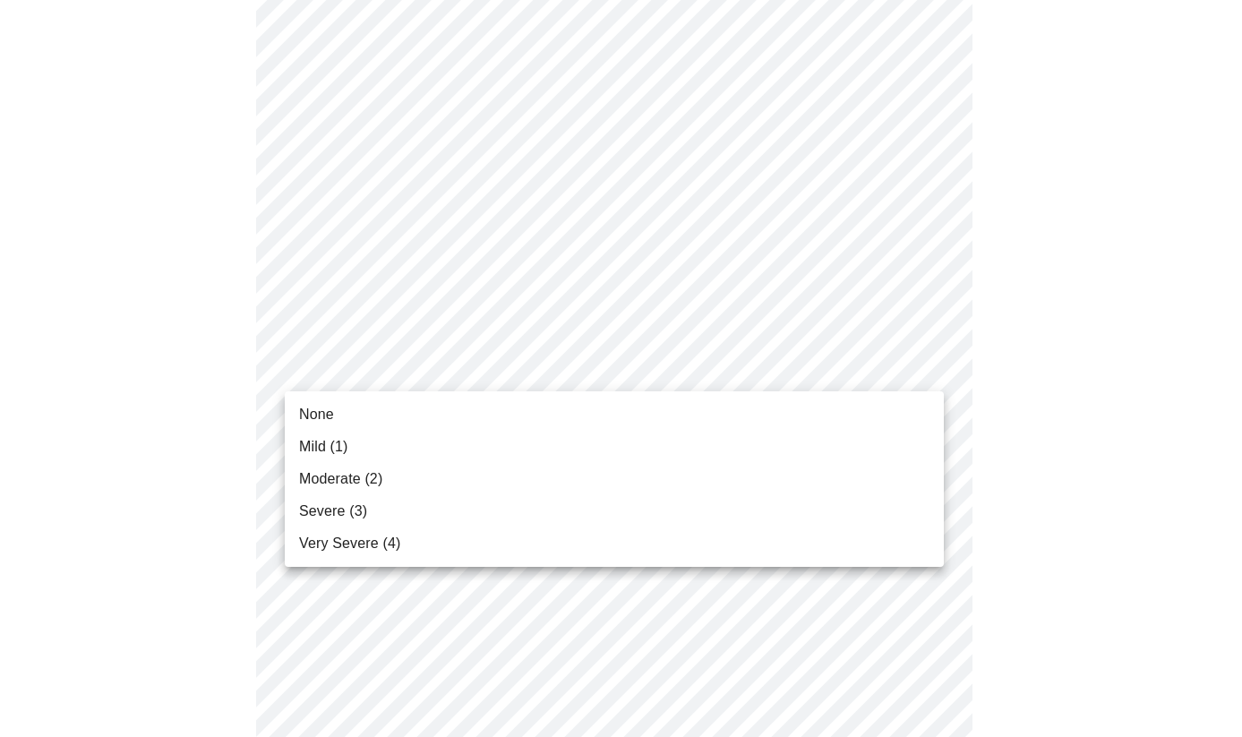
click at [921, 364] on body "MyMenopauseRx Appointments Messaging Labs Uploads Medications Community Refer a…" at bounding box center [621, 725] width 1228 height 2332
click at [862, 457] on li "Mild (1)" at bounding box center [614, 447] width 659 height 32
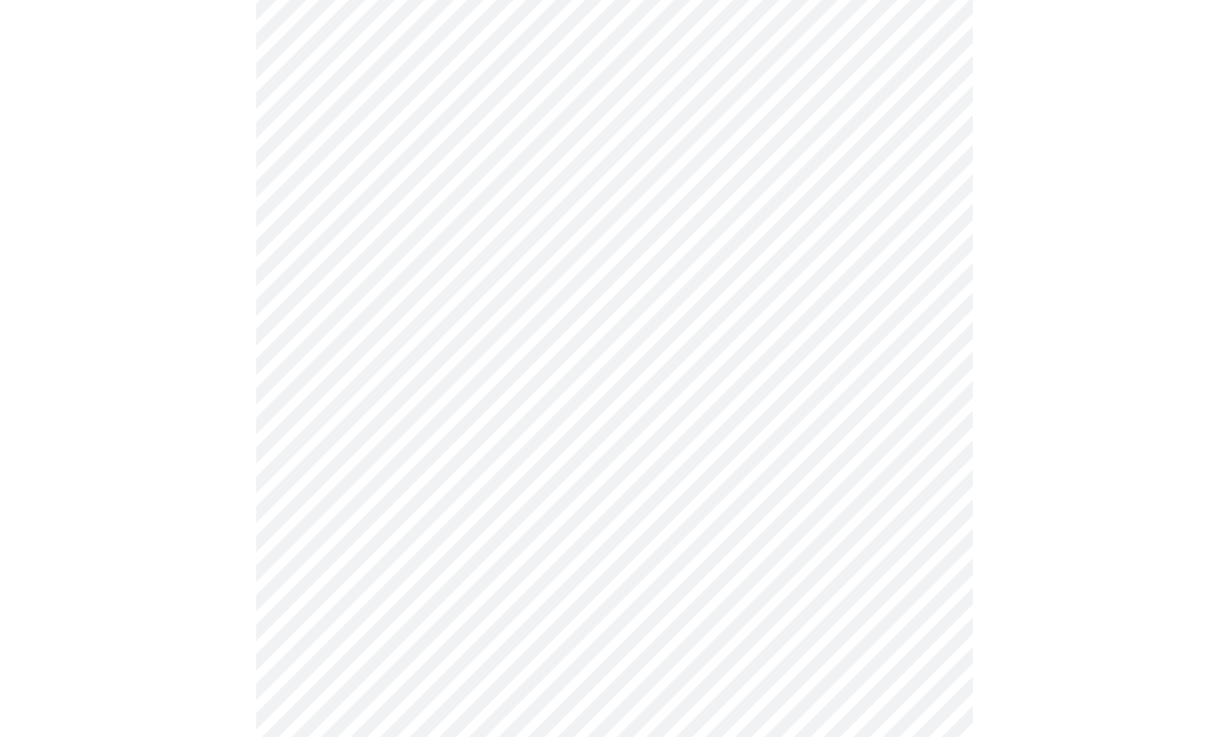
scroll to position [627, 0]
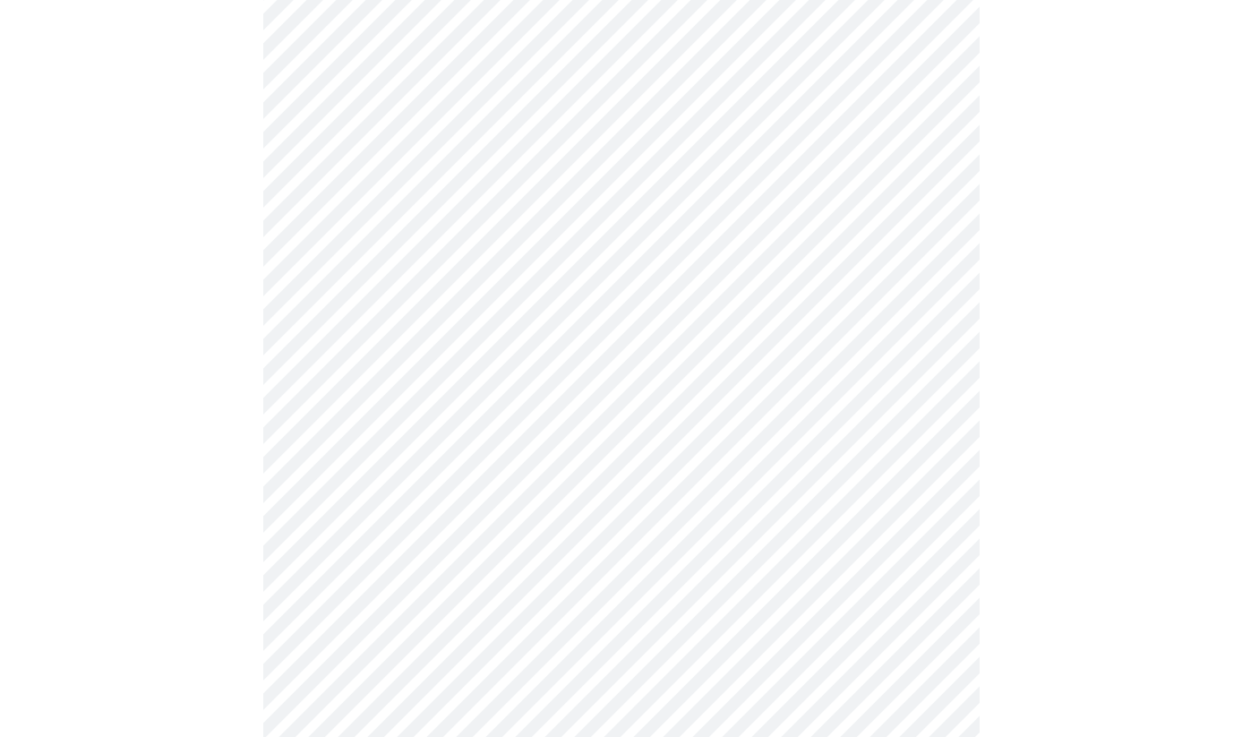
click at [930, 303] on body "MyMenopauseRx Appointments Messaging Labs Uploads Medications Community Refer a…" at bounding box center [621, 521] width 1228 height 2282
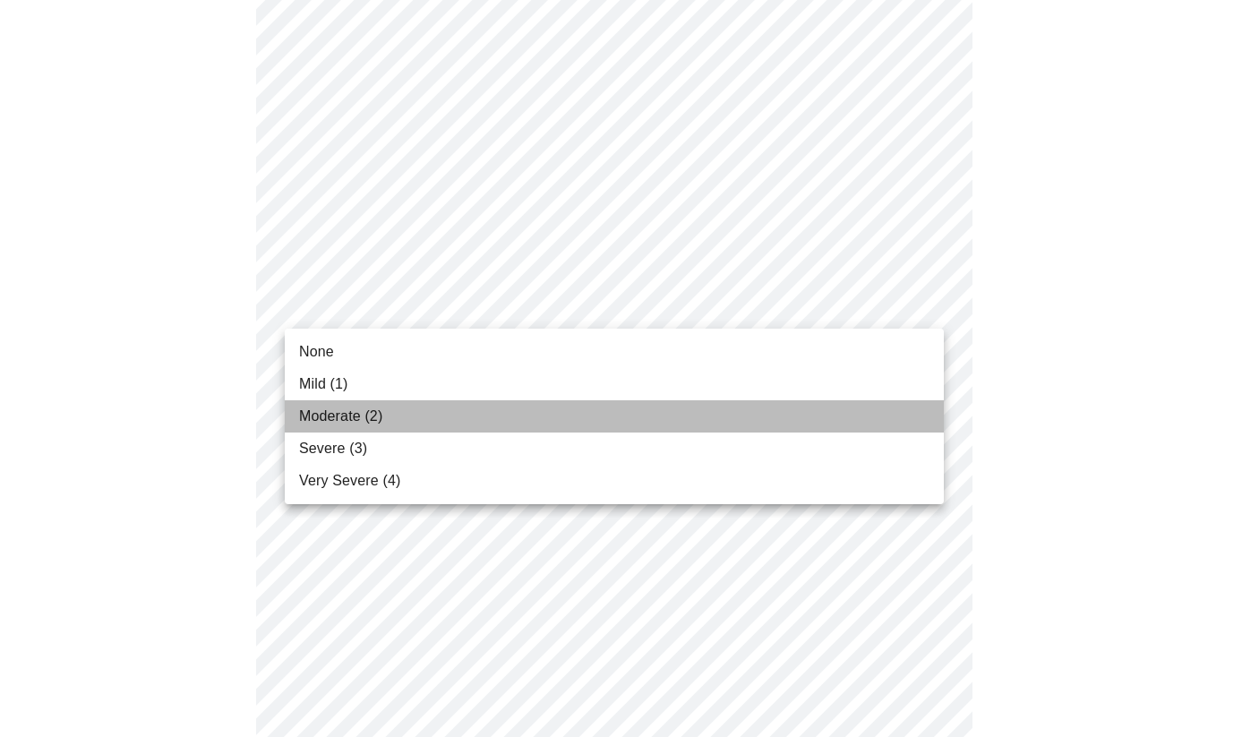
click at [894, 414] on li "Moderate (2)" at bounding box center [614, 416] width 659 height 32
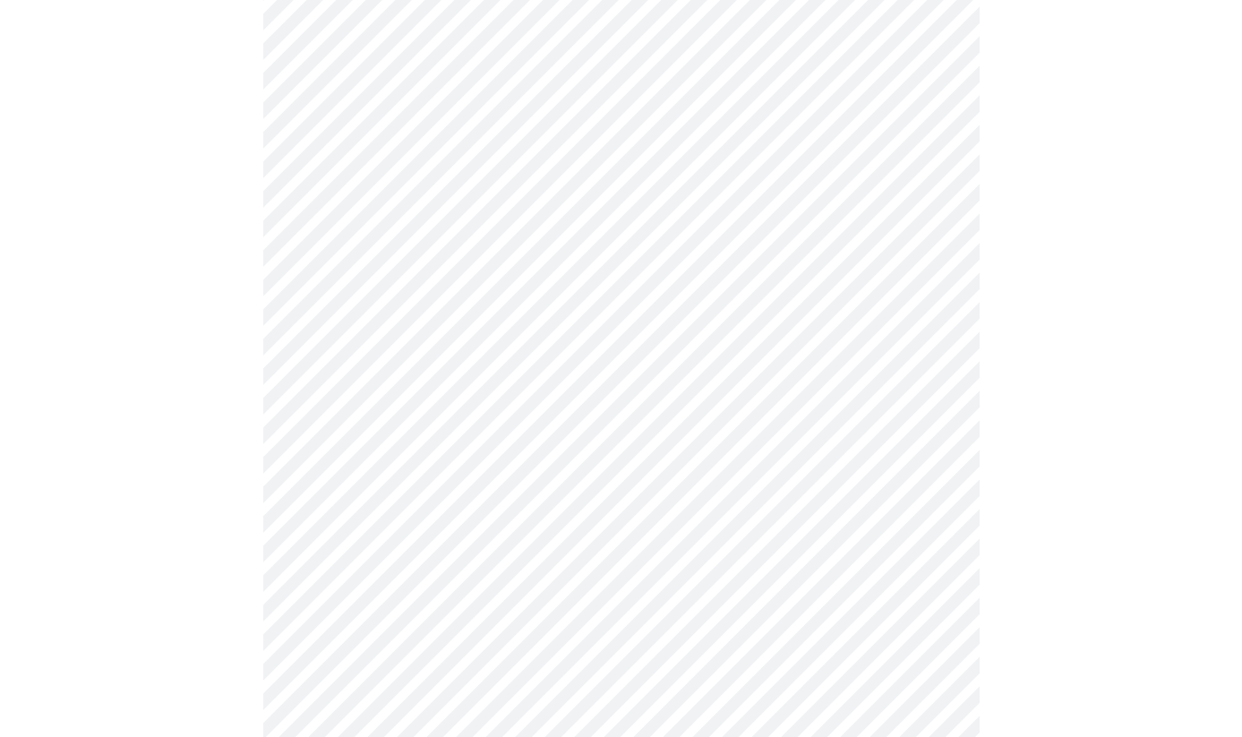
click at [920, 421] on body "MyMenopauseRx Appointments Messaging Labs Uploads Medications Community Refer a…" at bounding box center [621, 508] width 1228 height 2257
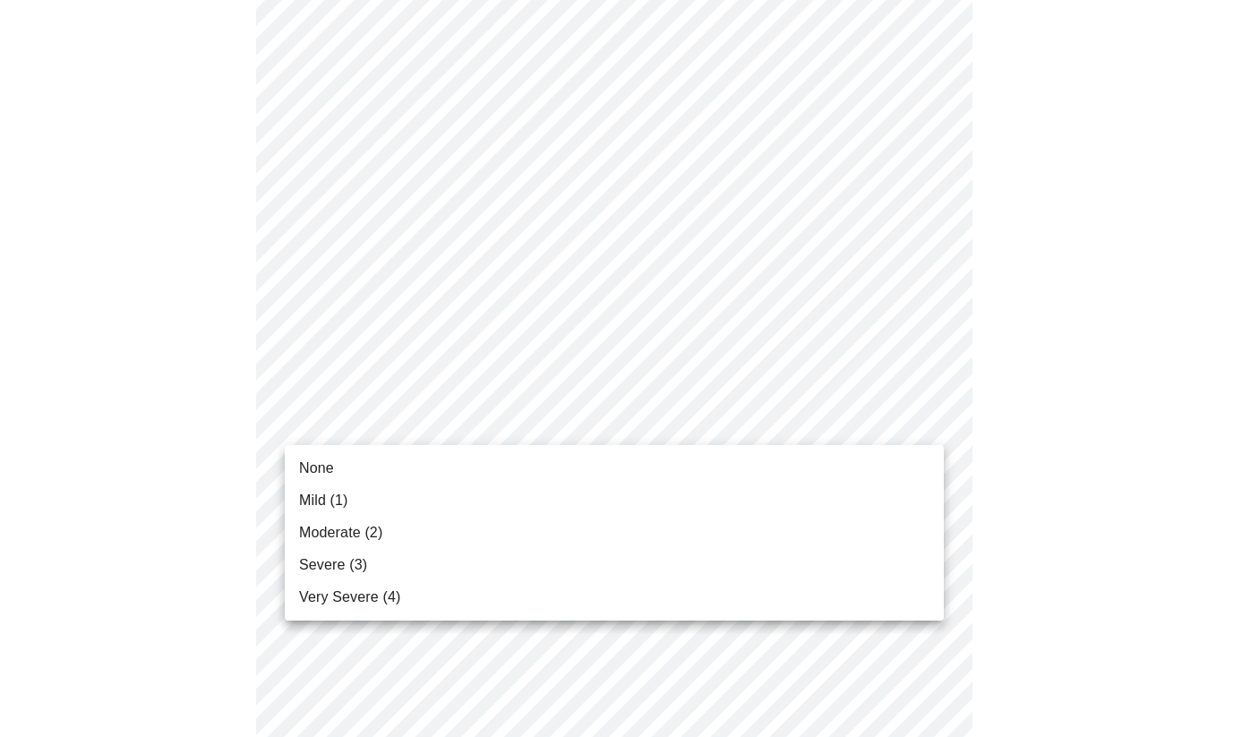
click at [884, 533] on li "Moderate (2)" at bounding box center [614, 533] width 659 height 32
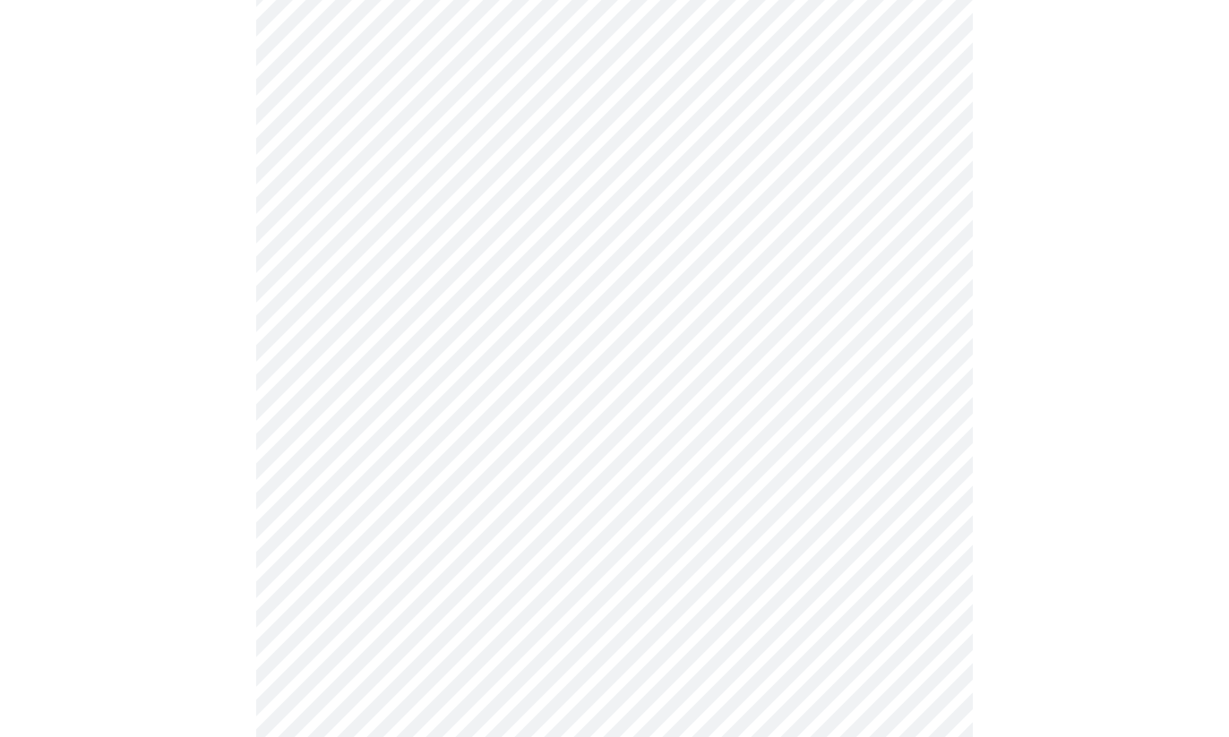
scroll to position [895, 0]
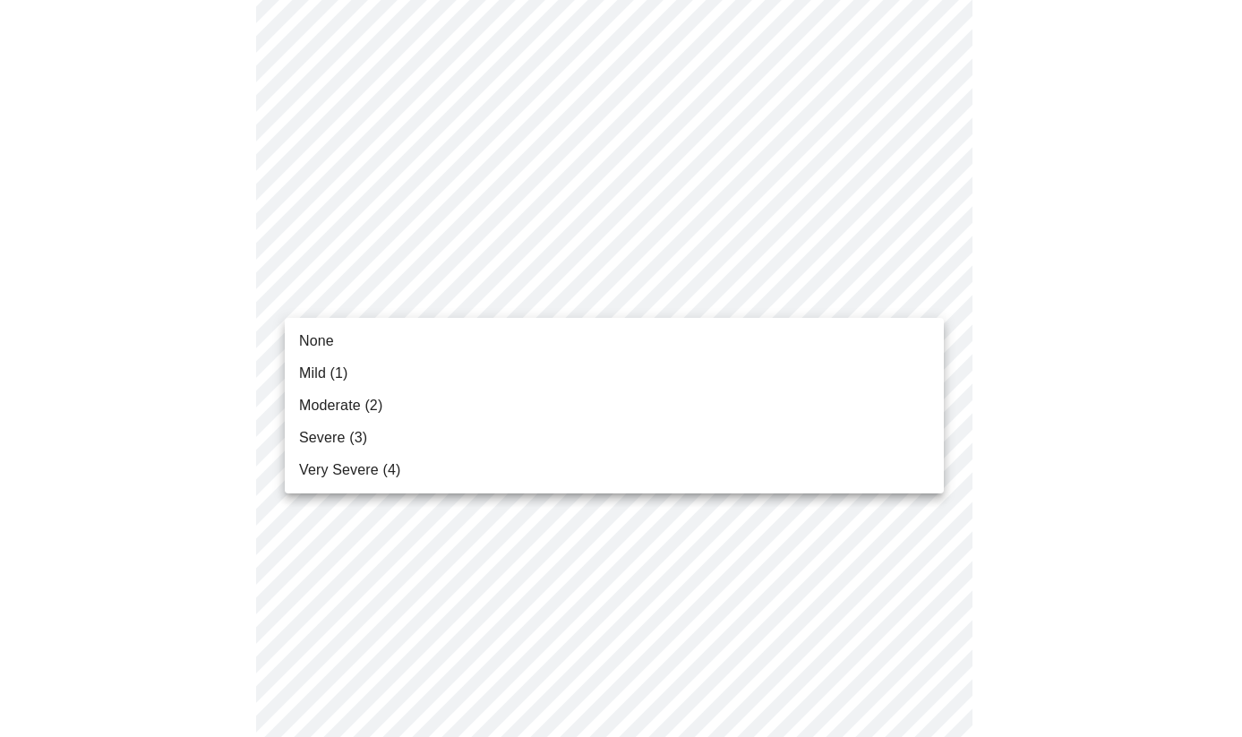
click at [920, 294] on body "MyMenopauseRx Appointments Messaging Labs Uploads Medications Community Refer a…" at bounding box center [621, 240] width 1228 height 2257
click at [899, 382] on li "Mild (1)" at bounding box center [614, 373] width 659 height 32
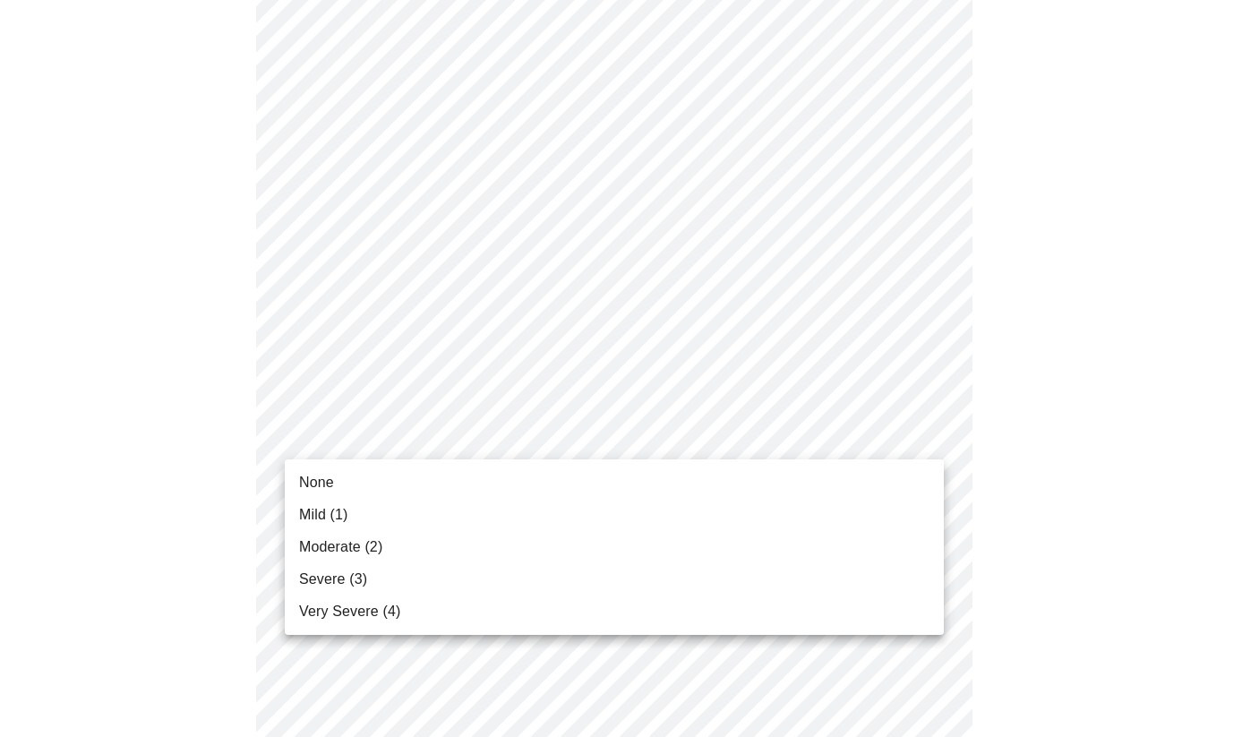
click at [921, 433] on body "MyMenopauseRx Appointments Messaging Labs Uploads Medications Community Refer a…" at bounding box center [621, 227] width 1228 height 2231
click at [891, 561] on li "Moderate (2)" at bounding box center [614, 547] width 659 height 32
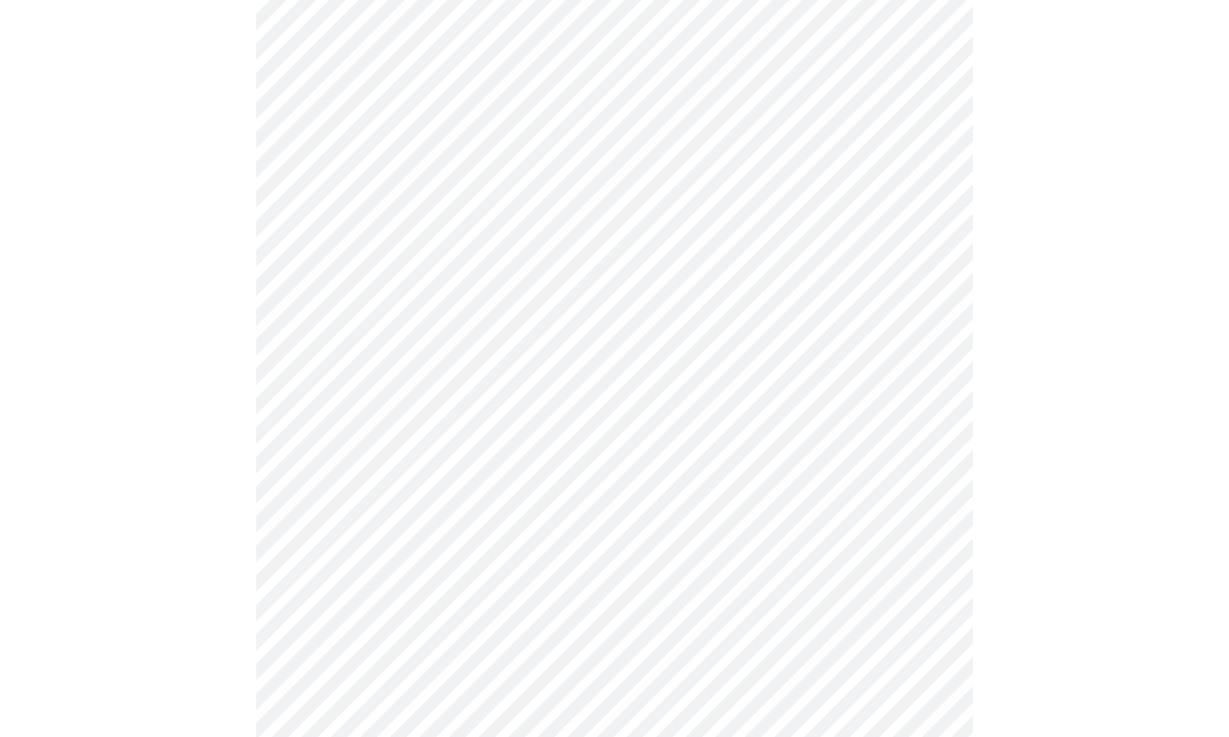
scroll to position [1164, 0]
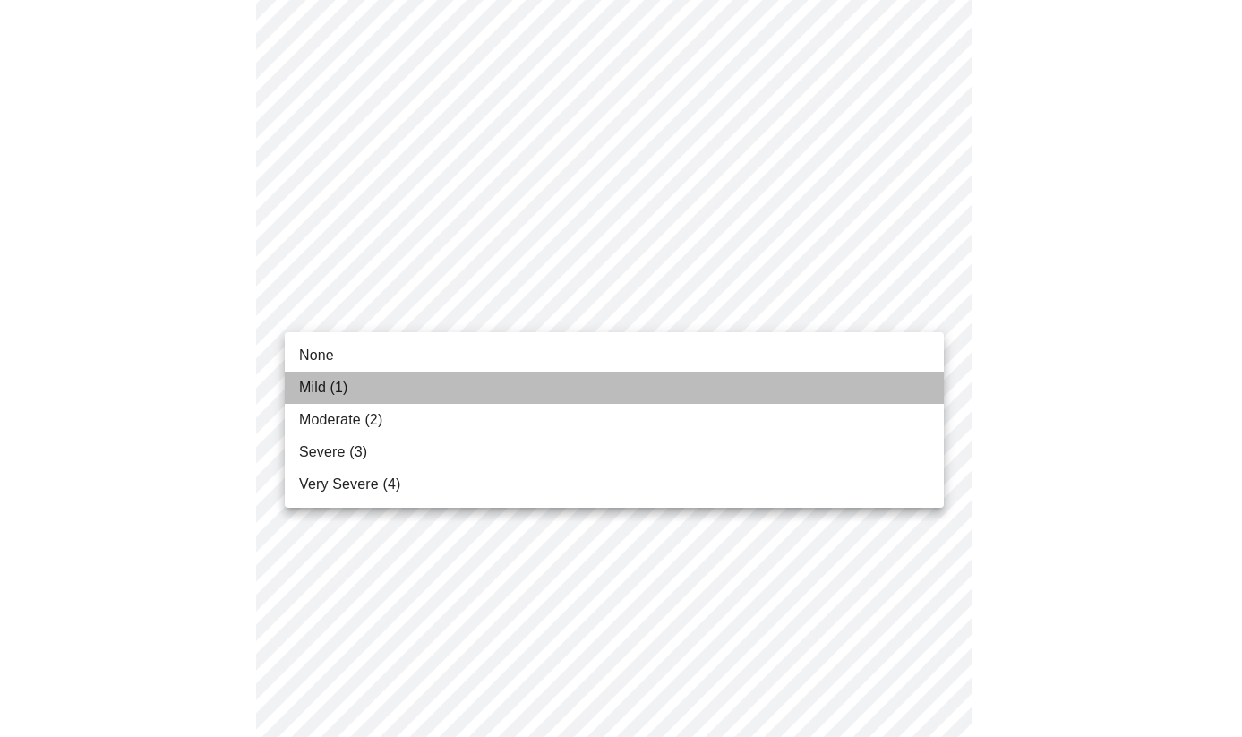
click at [900, 383] on li "Mild (1)" at bounding box center [614, 388] width 659 height 32
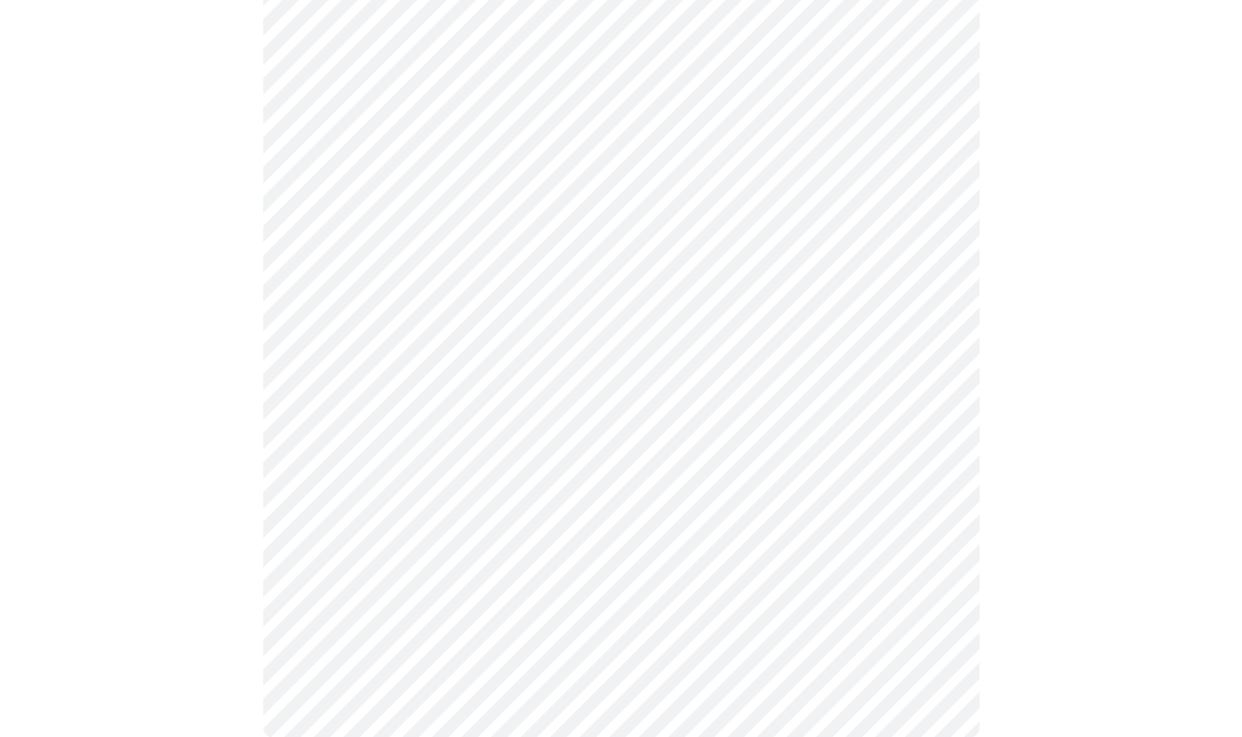
scroll to position [1419, 0]
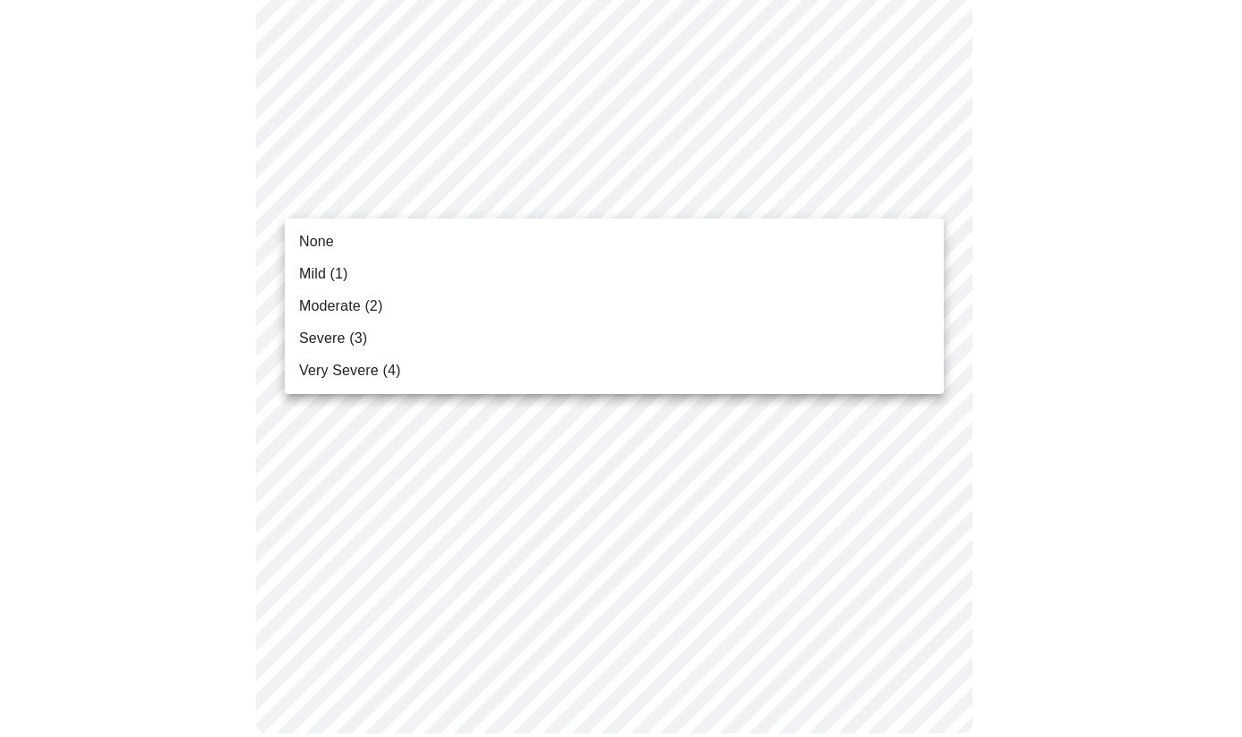
click at [903, 298] on li "Moderate (2)" at bounding box center [614, 306] width 659 height 32
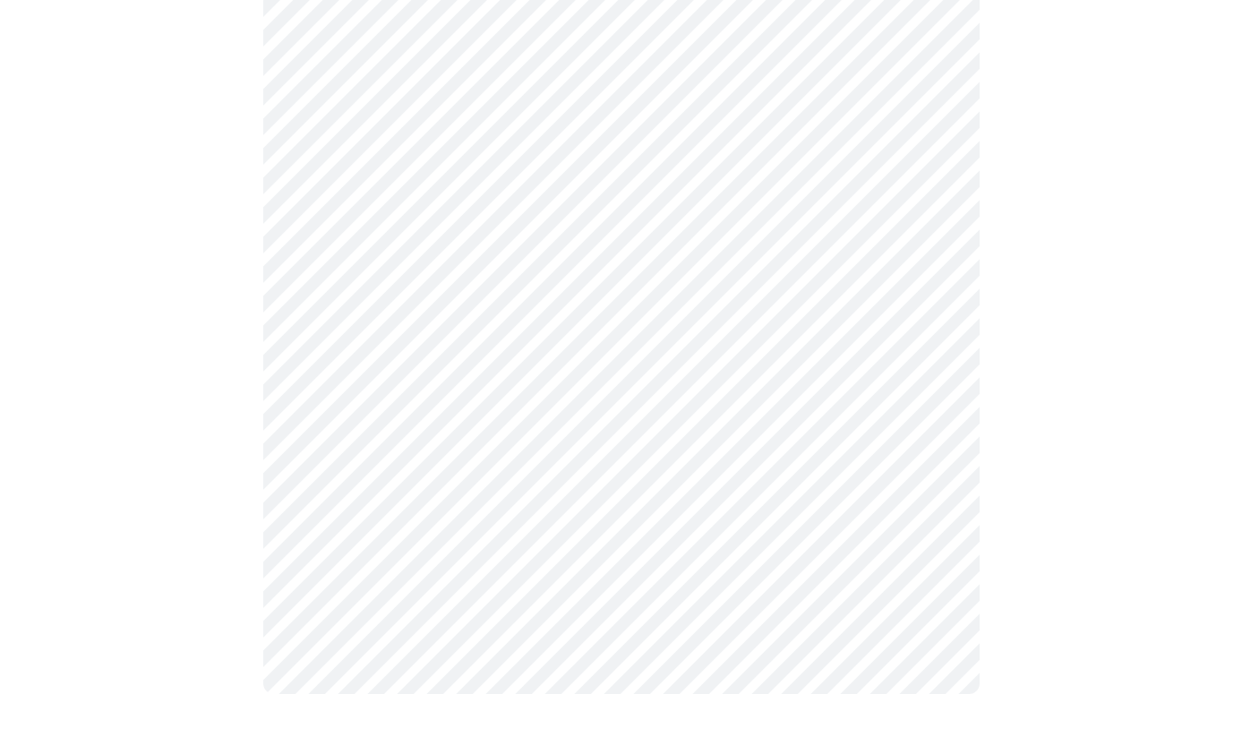
scroll to position [1394, 0]
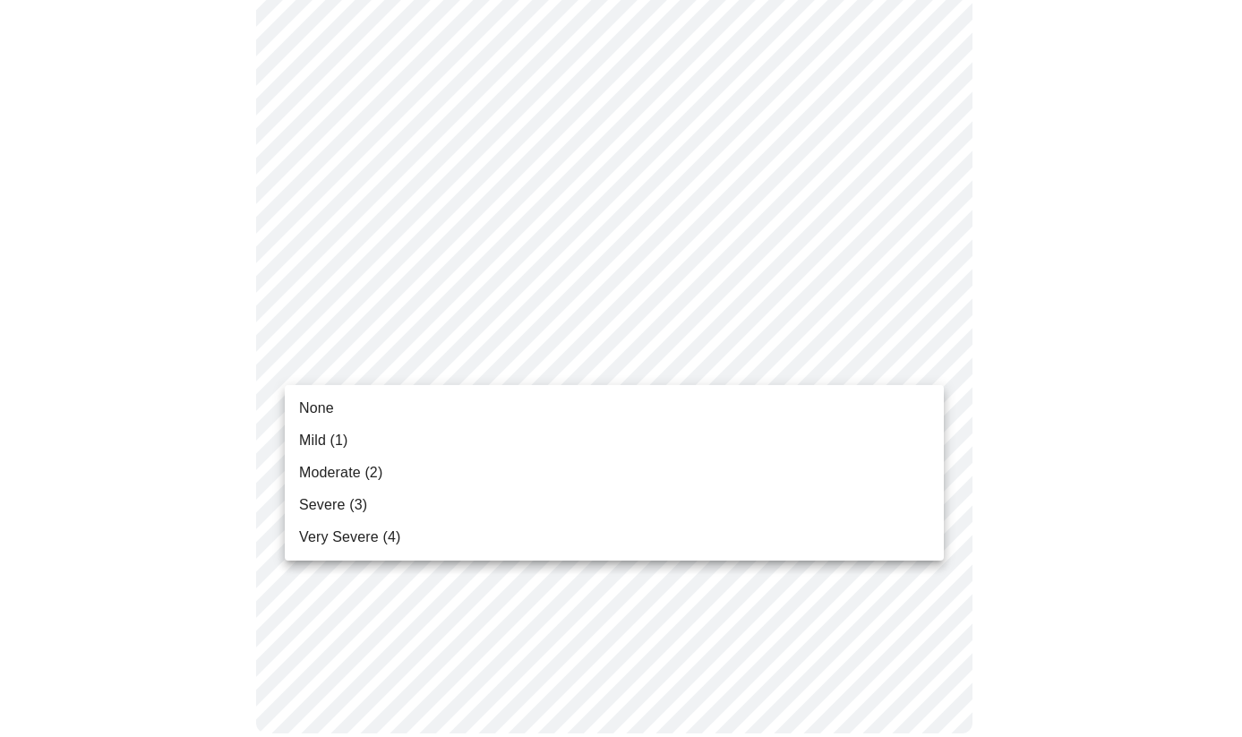
click at [892, 439] on li "Mild (1)" at bounding box center [614, 440] width 659 height 32
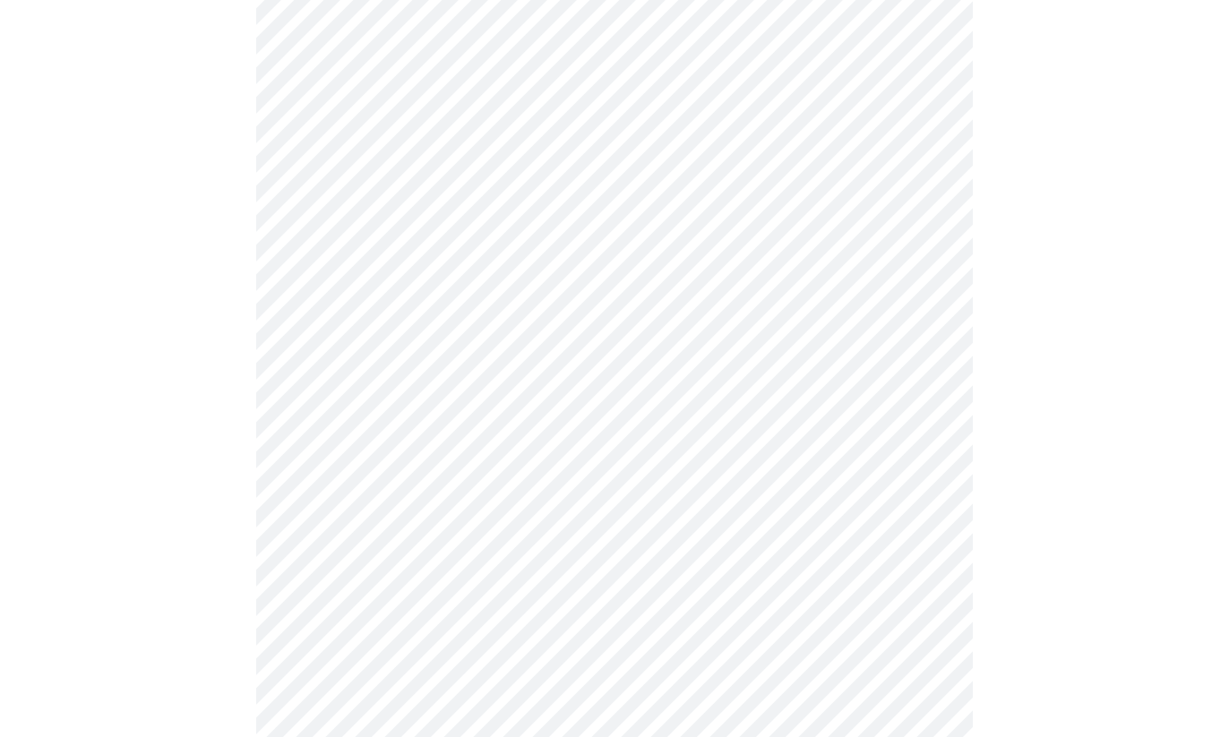
scroll to position [806, 0]
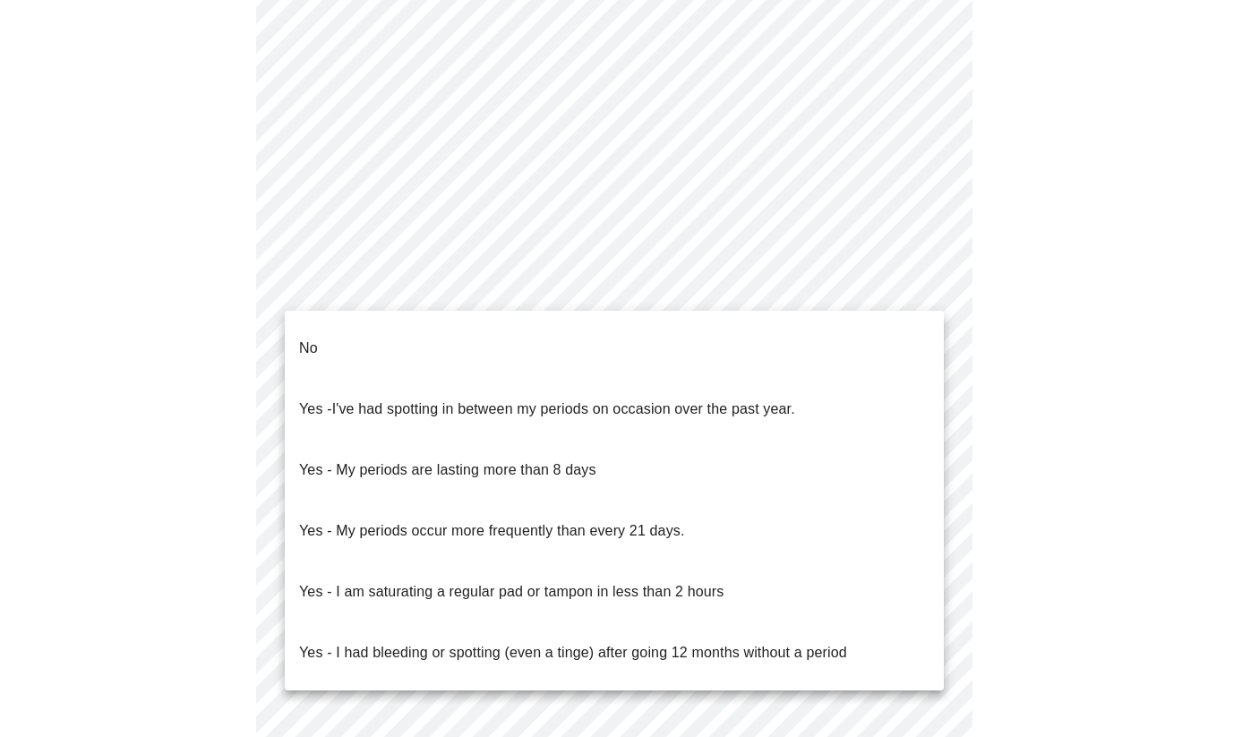
click at [922, 279] on body "MyMenopauseRx Appointments Messaging Labs Uploads Medications Community Refer a…" at bounding box center [621, 97] width 1228 height 1793
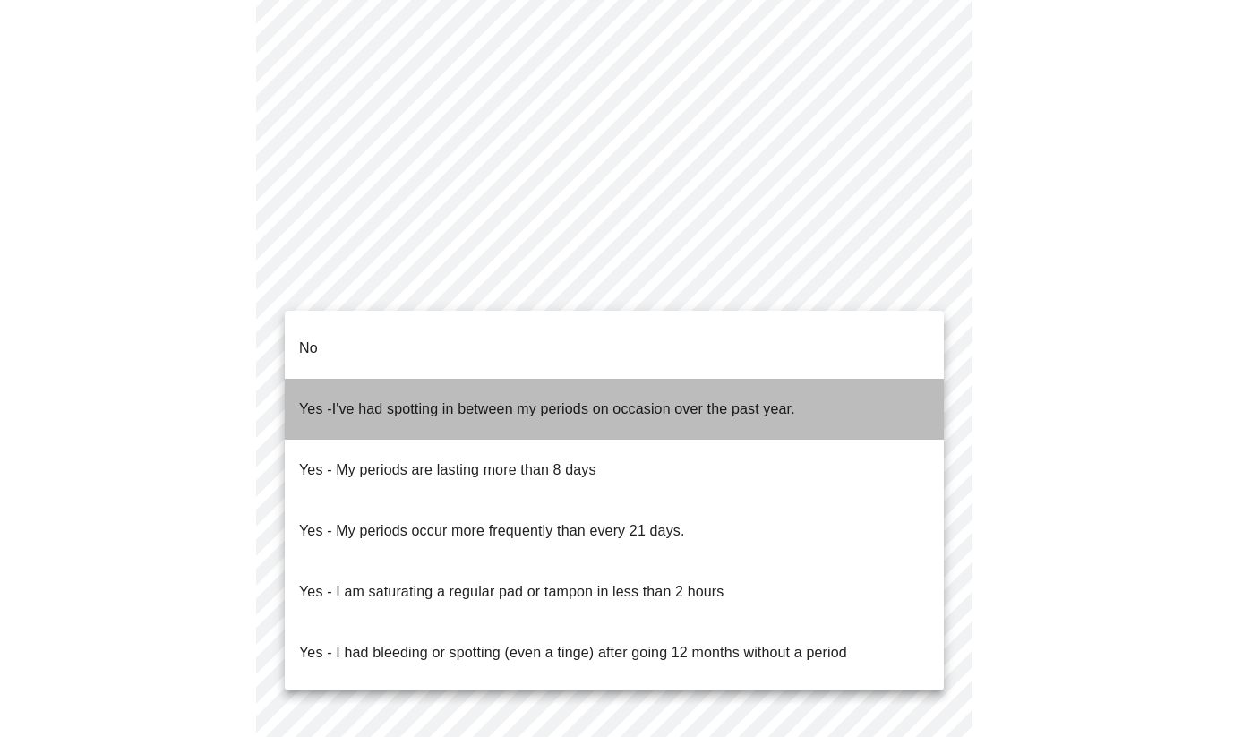
click at [701, 398] on p "Yes - I've had spotting in between my periods on occasion over the past year." at bounding box center [547, 408] width 496 height 21
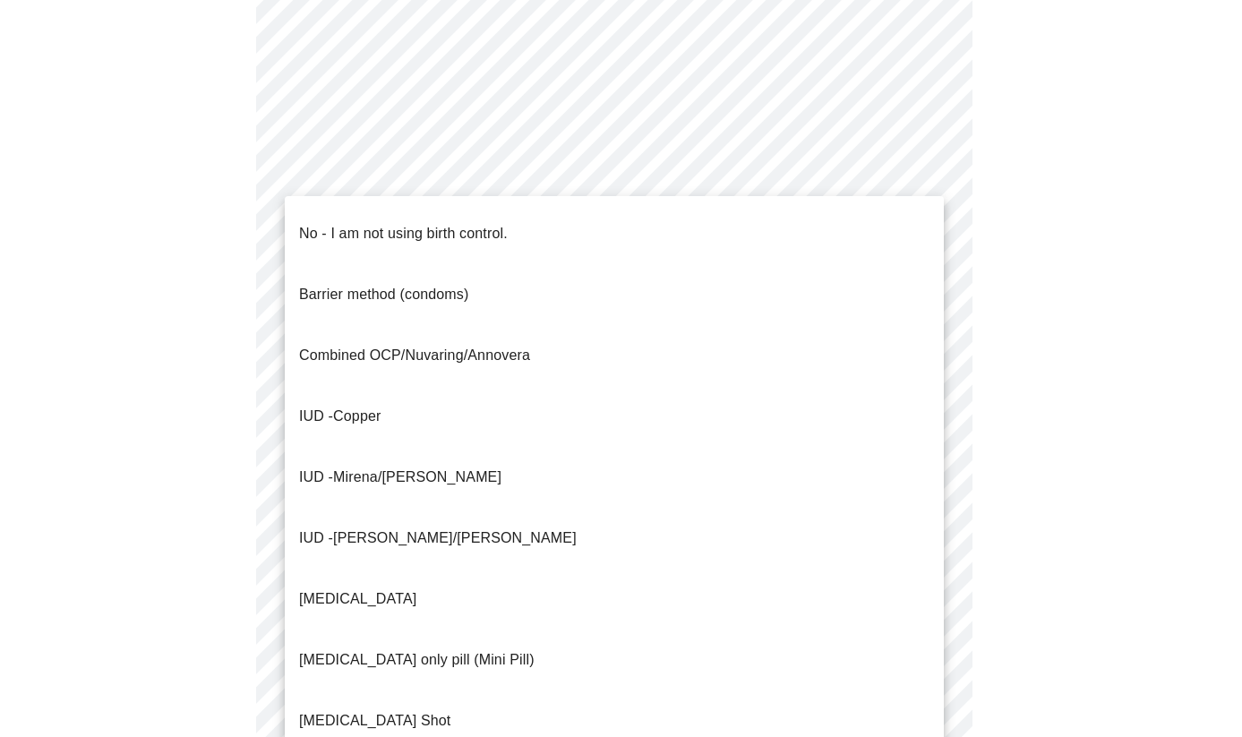
click at [921, 410] on body "MyMenopauseRx Appointments Messaging Labs Uploads Medications Community Refer a…" at bounding box center [621, 92] width 1228 height 1782
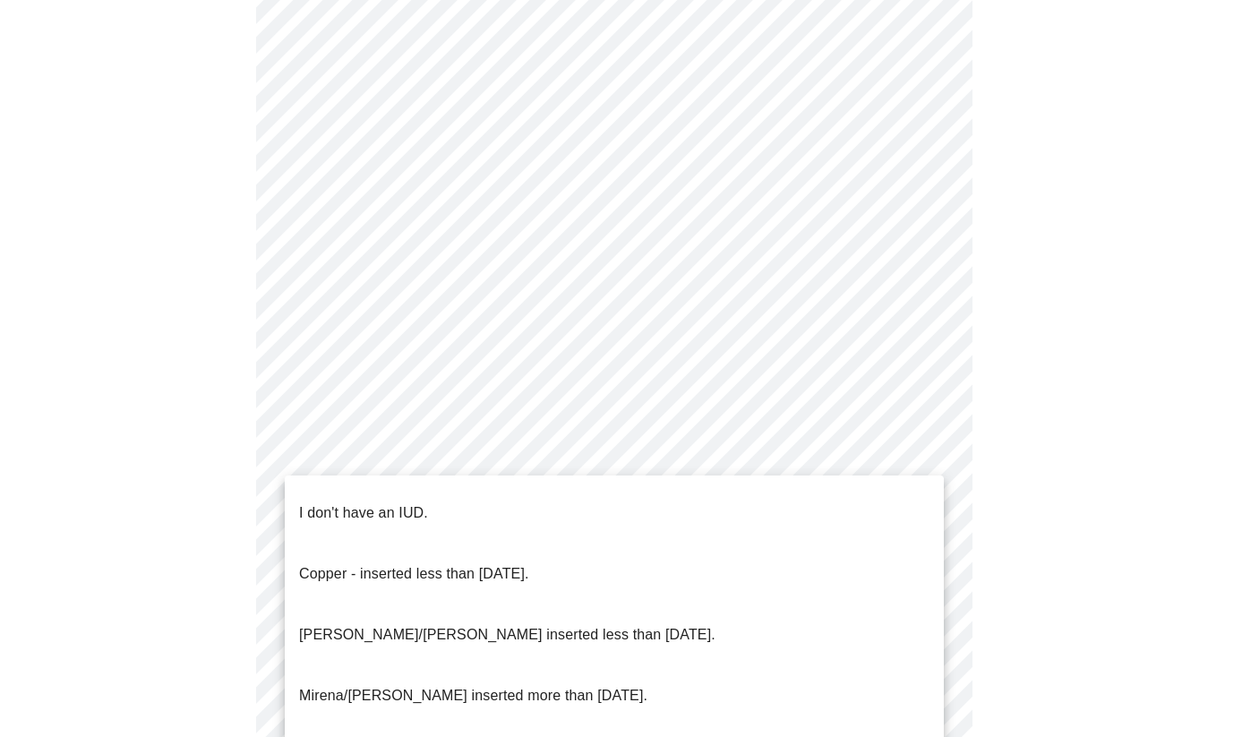
click at [932, 539] on body "MyMenopauseRx Appointments Messaging Labs Uploads Medications Community Refer a…" at bounding box center [621, 86] width 1228 height 1771
click at [389, 502] on p "I don't have an IUD." at bounding box center [363, 512] width 129 height 21
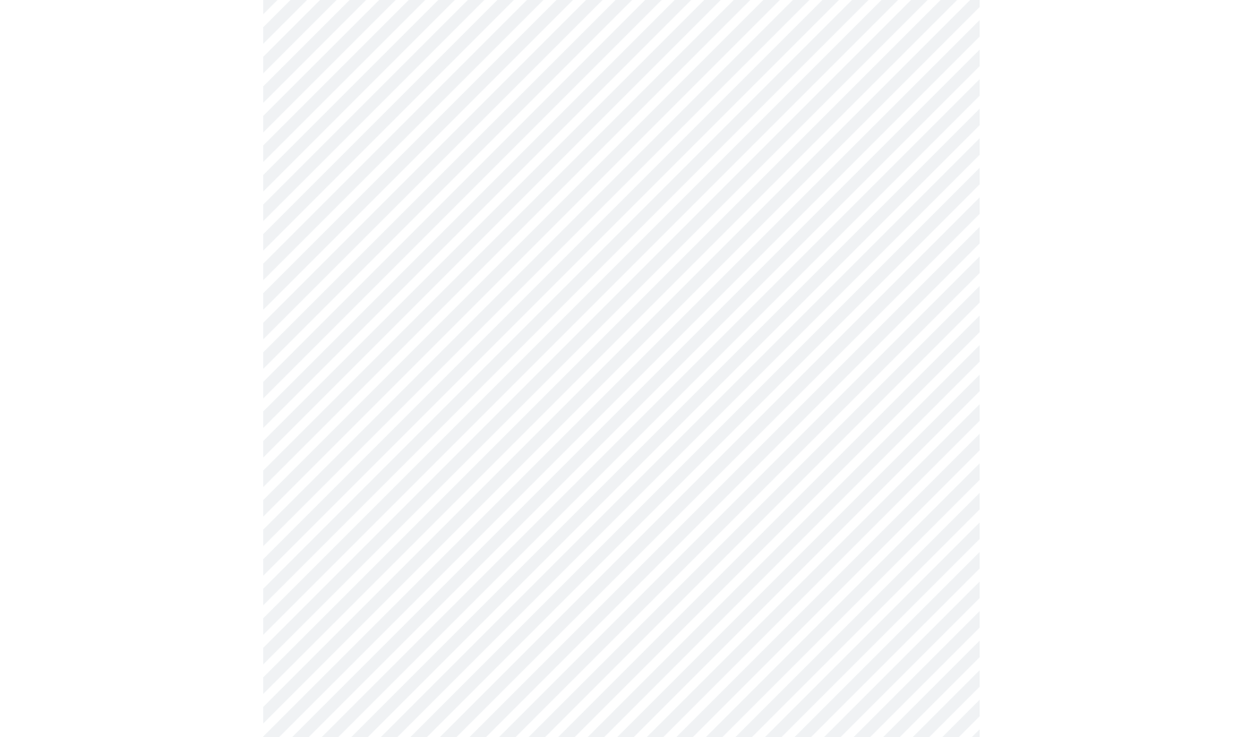
scroll to position [998, 0]
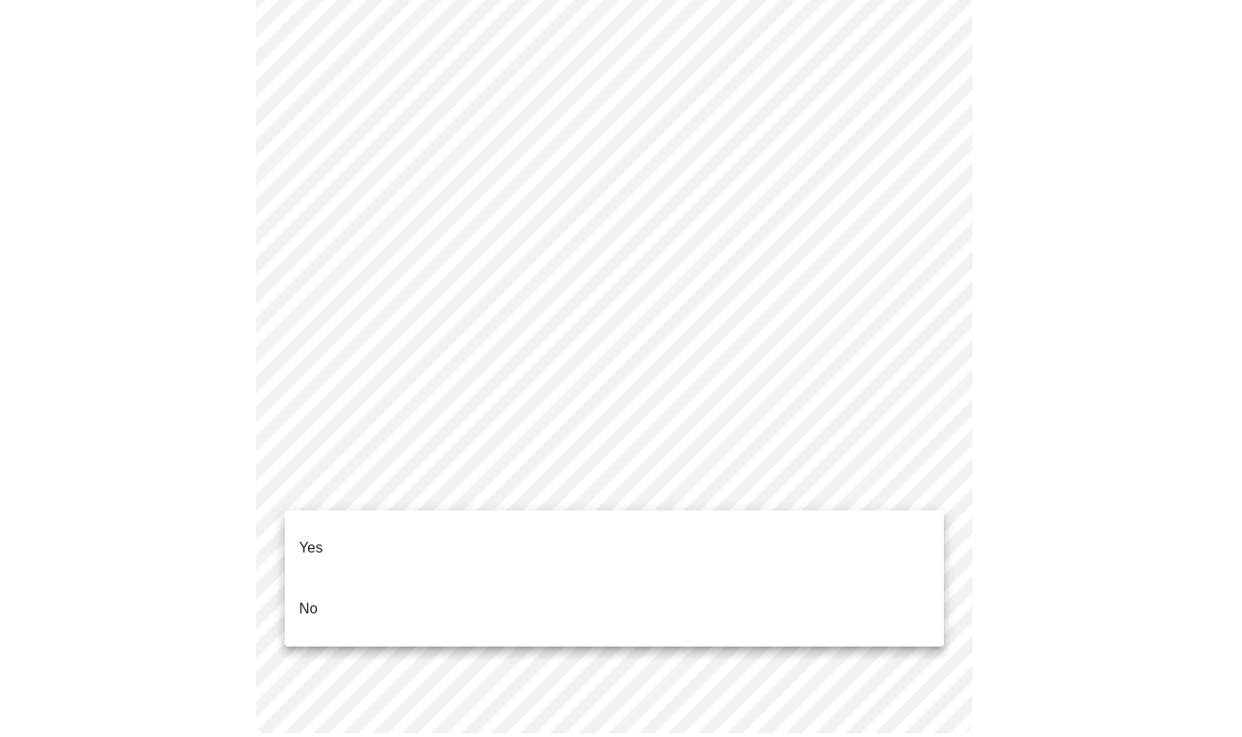
click at [871, 556] on li "Yes" at bounding box center [614, 548] width 659 height 61
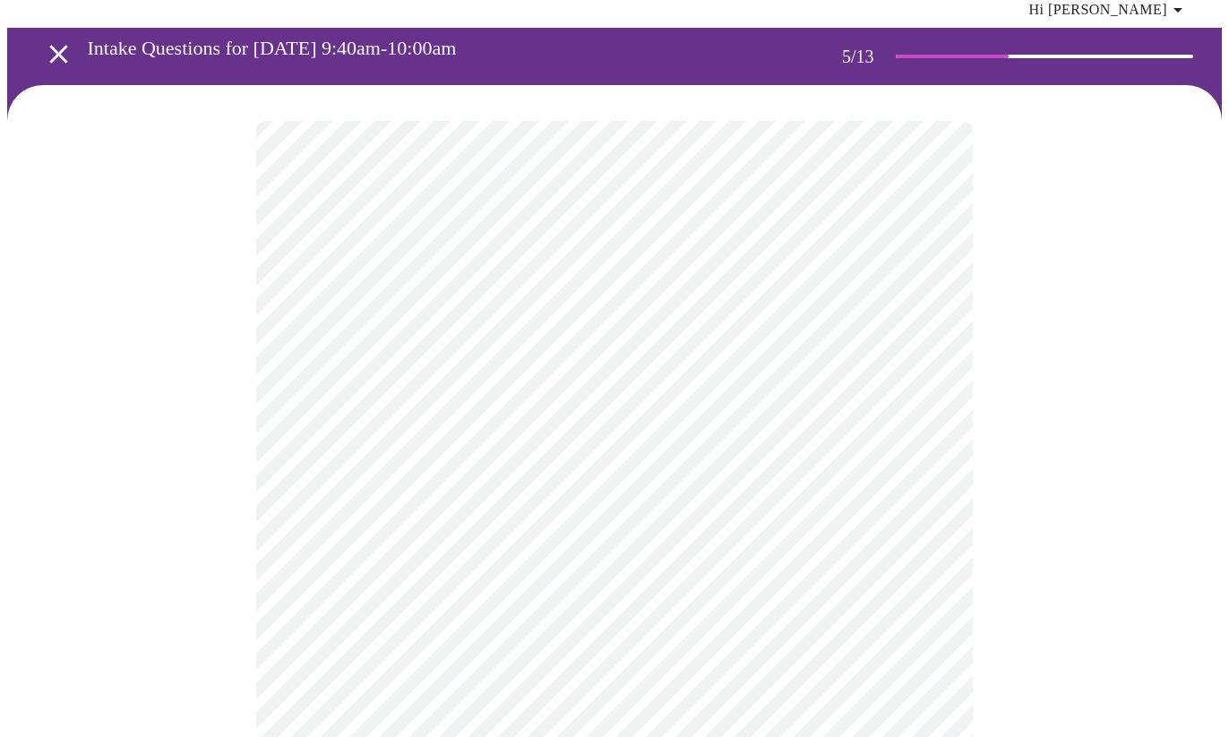
scroll to position [269, 0]
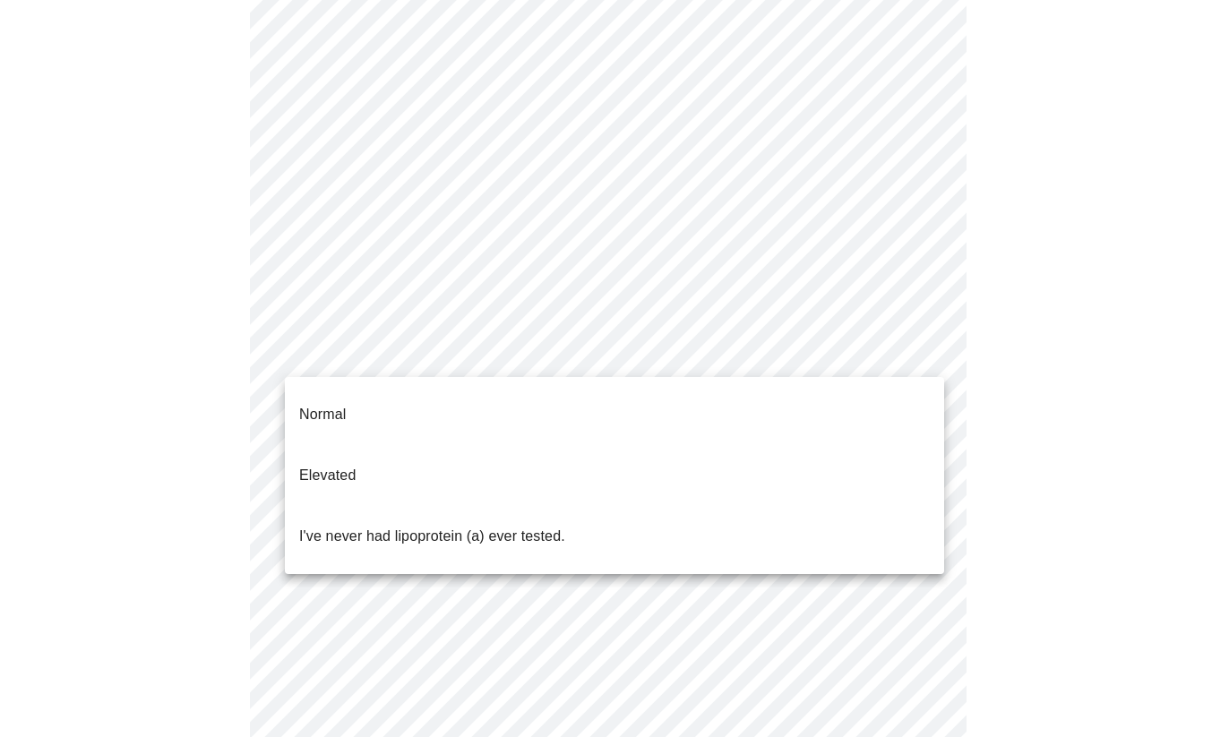
click at [921, 351] on body "MyMenopauseRx Appointments Messaging Labs Uploads Medications Community Refer a…" at bounding box center [614, 413] width 1214 height 1349
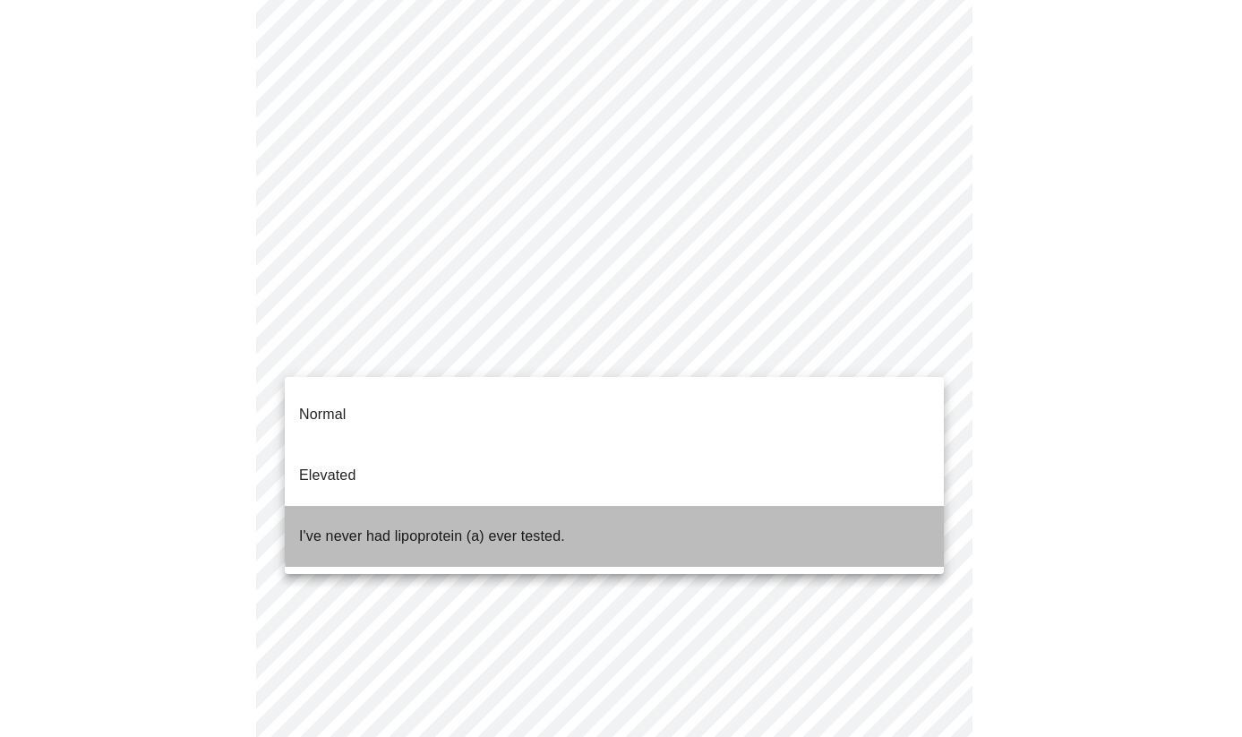
click at [882, 506] on li "I've never had lipoprotein (a) ever tested." at bounding box center [614, 536] width 659 height 61
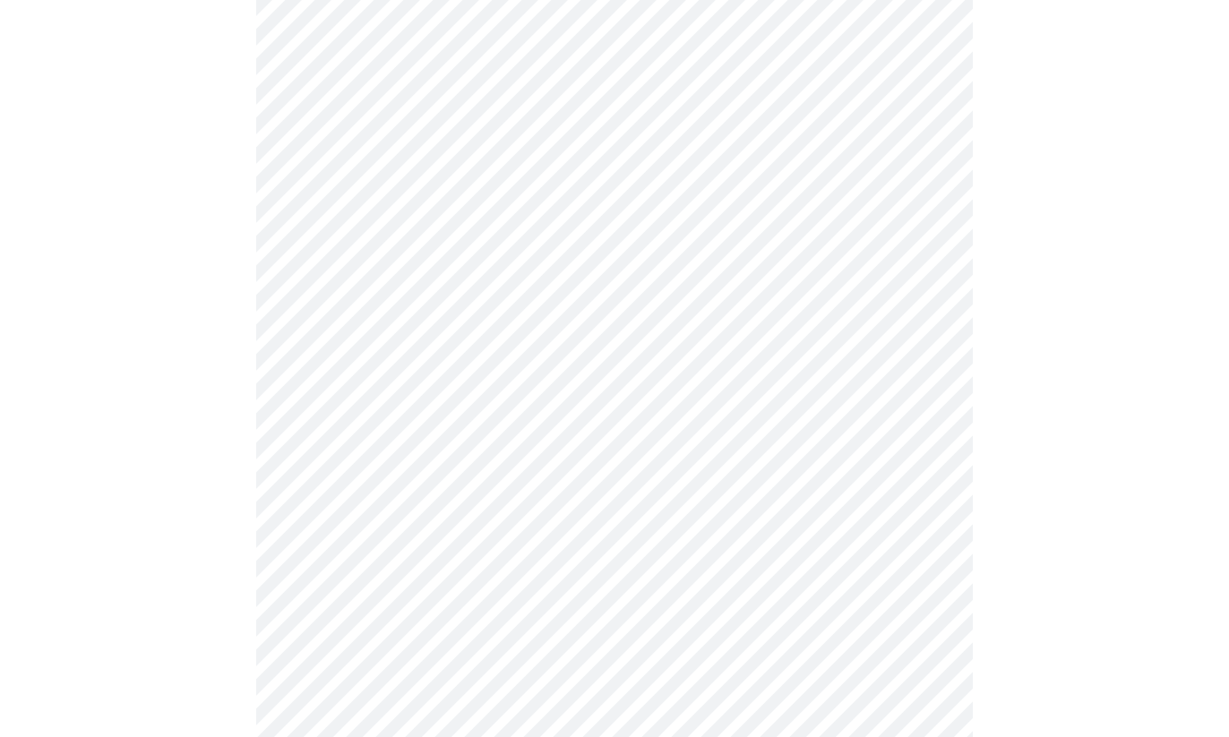
scroll to position [4567, 0]
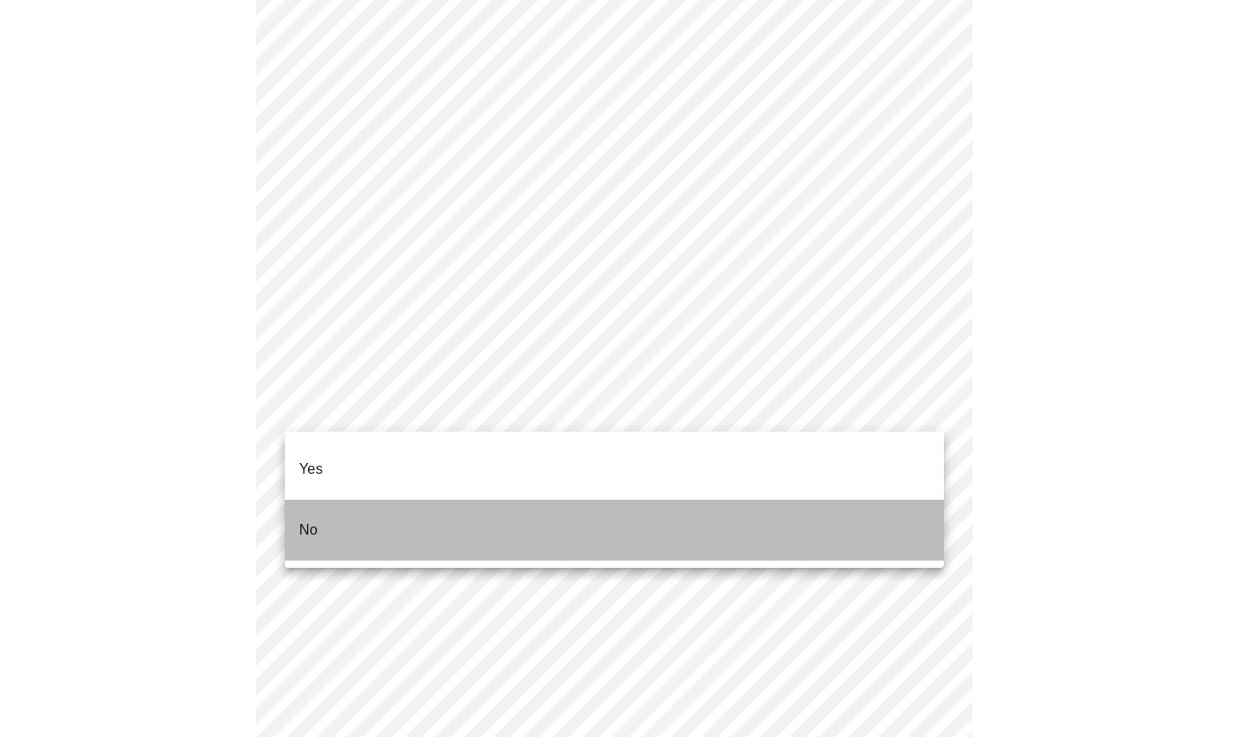
click at [842, 502] on li "No" at bounding box center [614, 530] width 659 height 61
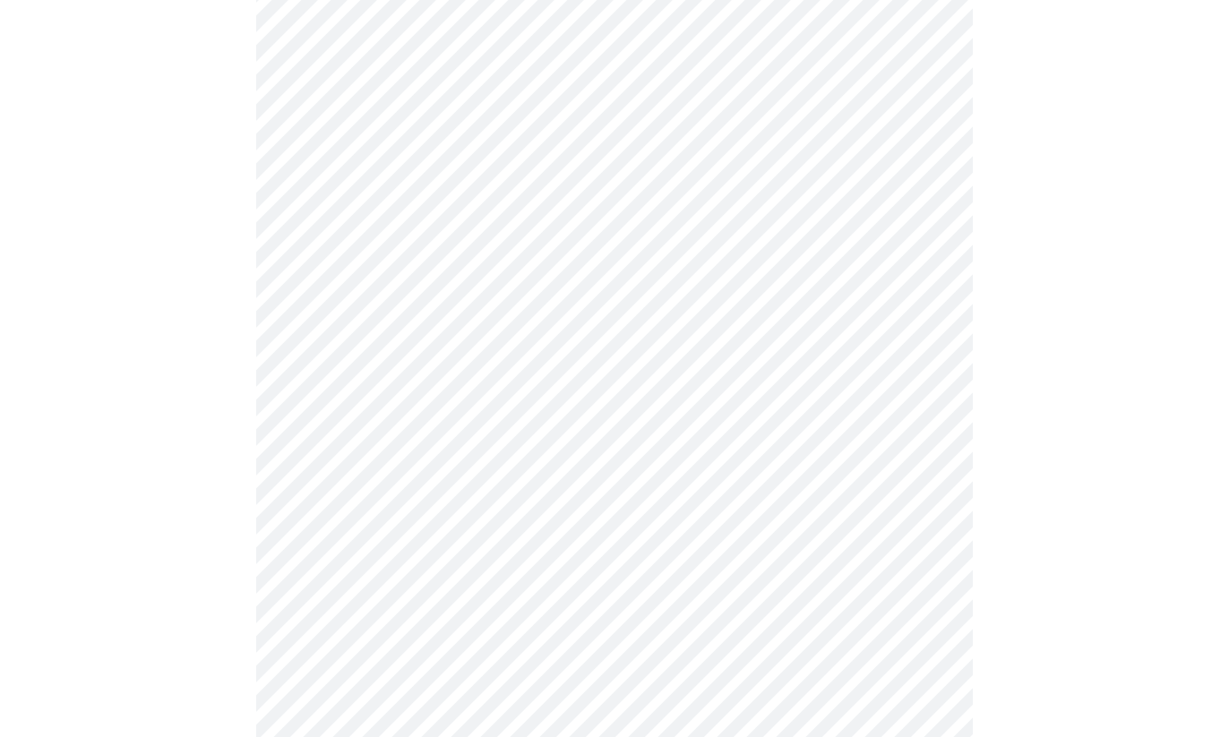
scroll to position [4835, 0]
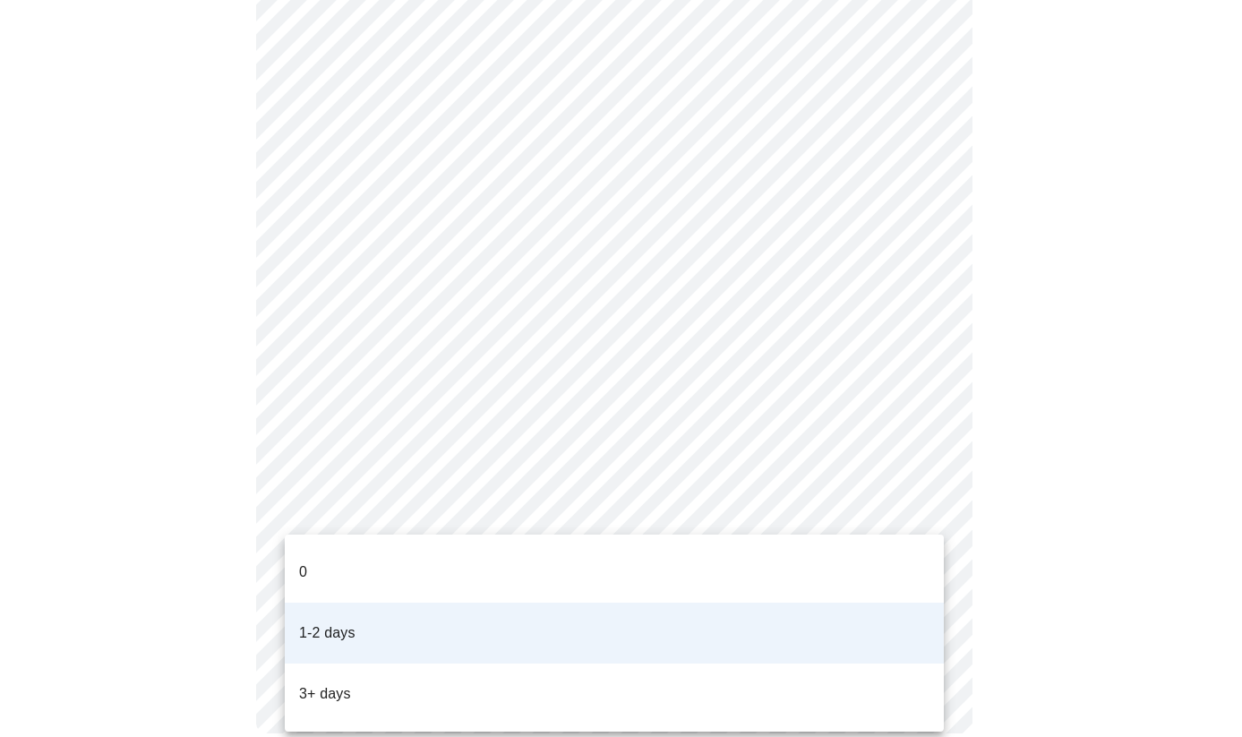
click at [893, 664] on li "3+ days" at bounding box center [614, 694] width 659 height 61
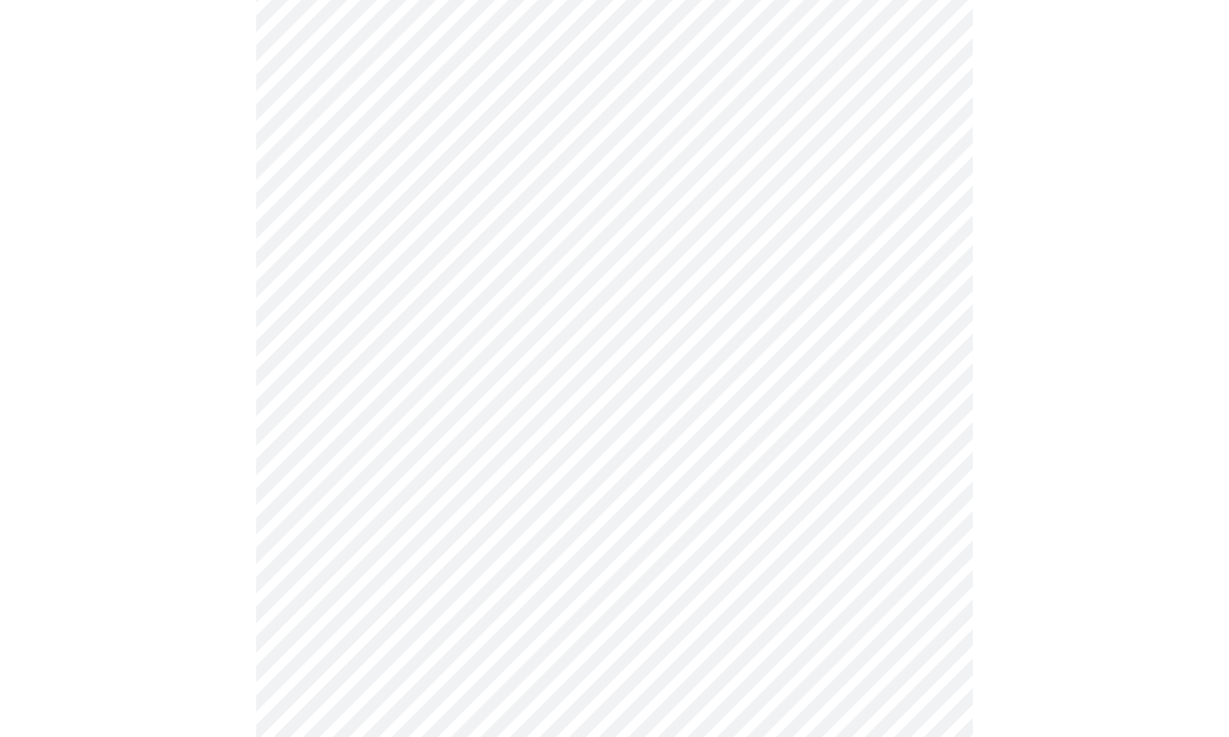
scroll to position [167, 0]
